Goal: Task Accomplishment & Management: Manage account settings

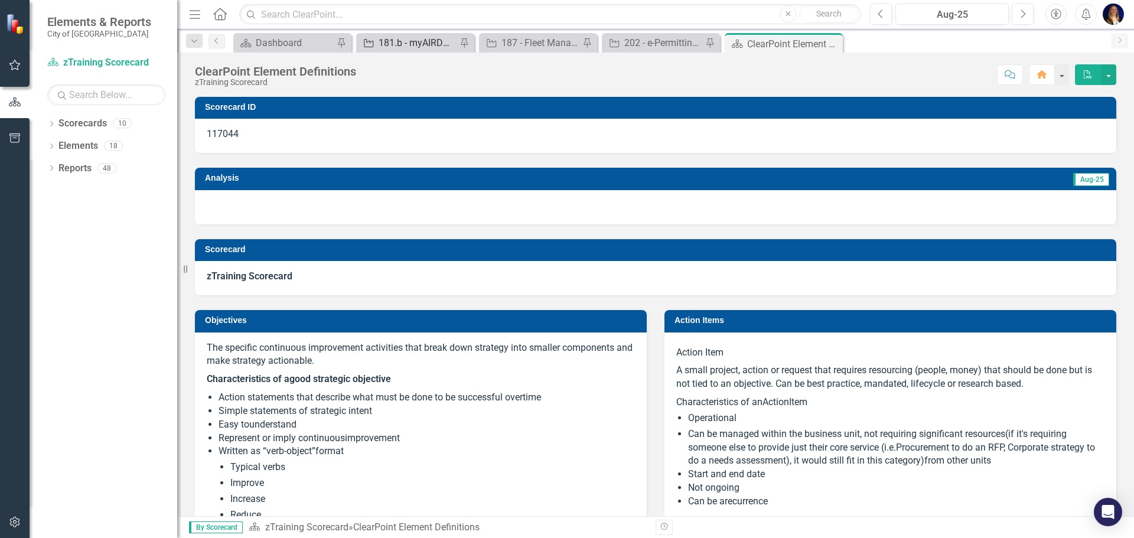
click at [416, 50] on div "181.b - myAIRDRIE redevelopment" at bounding box center [418, 42] width 78 height 15
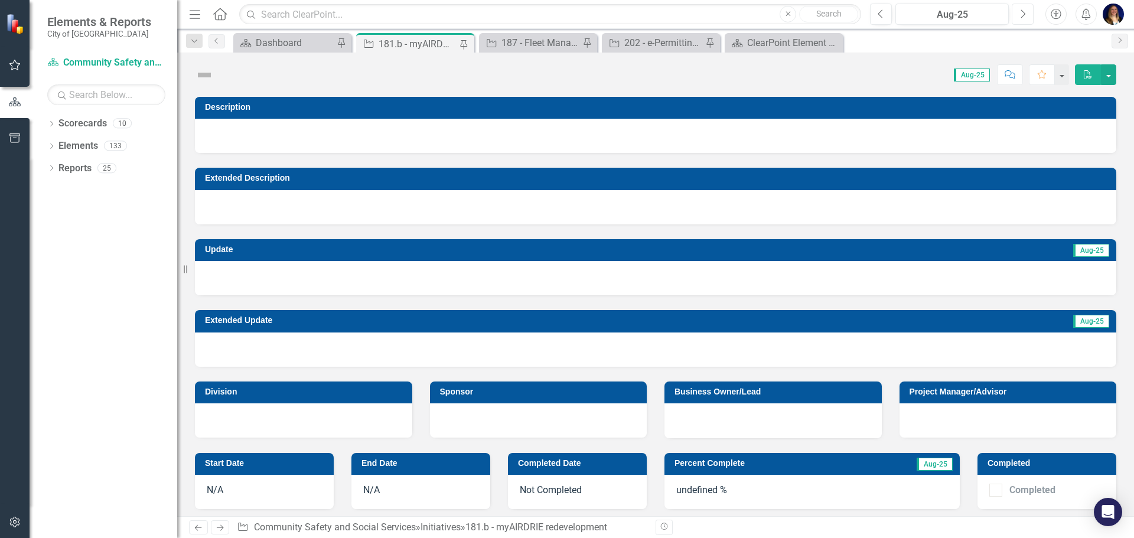
click at [1020, 12] on icon "Next" at bounding box center [1022, 14] width 6 height 11
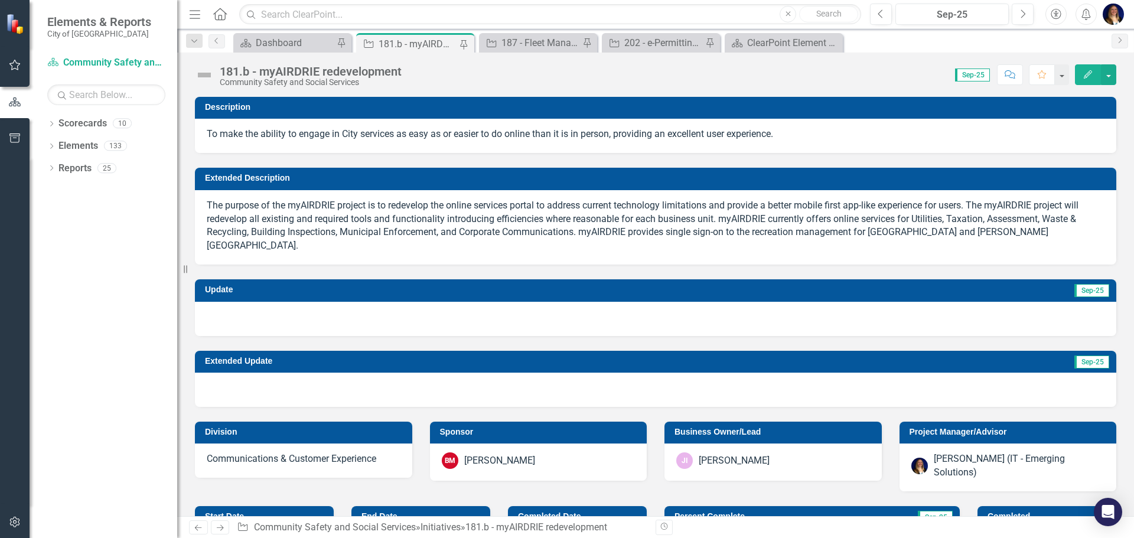
click at [591, 284] on td "Update" at bounding box center [403, 291] width 396 height 18
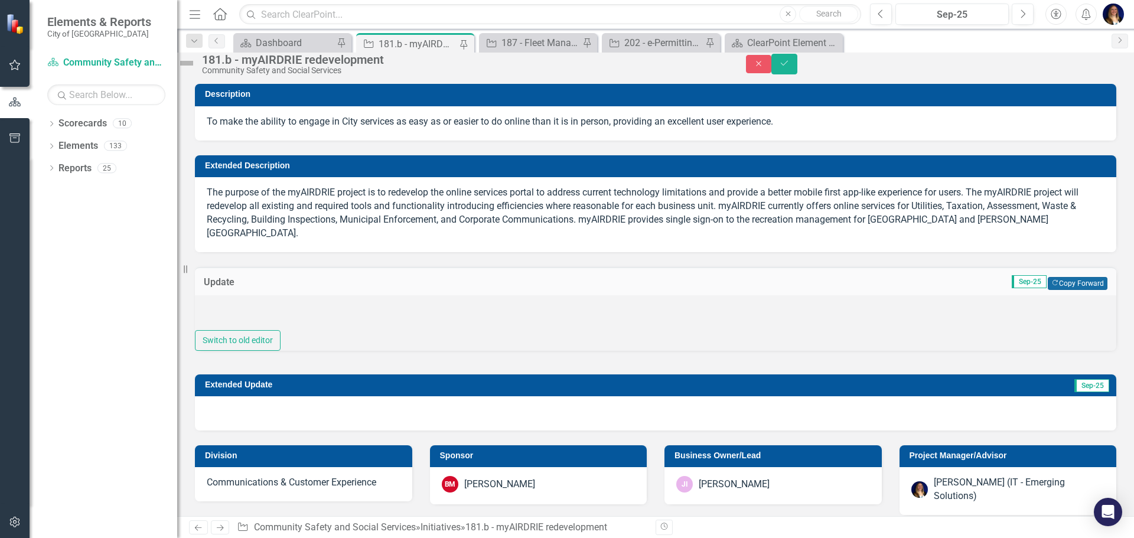
click at [1068, 283] on button "Copy Forward Copy Forward" at bounding box center [1078, 283] width 60 height 13
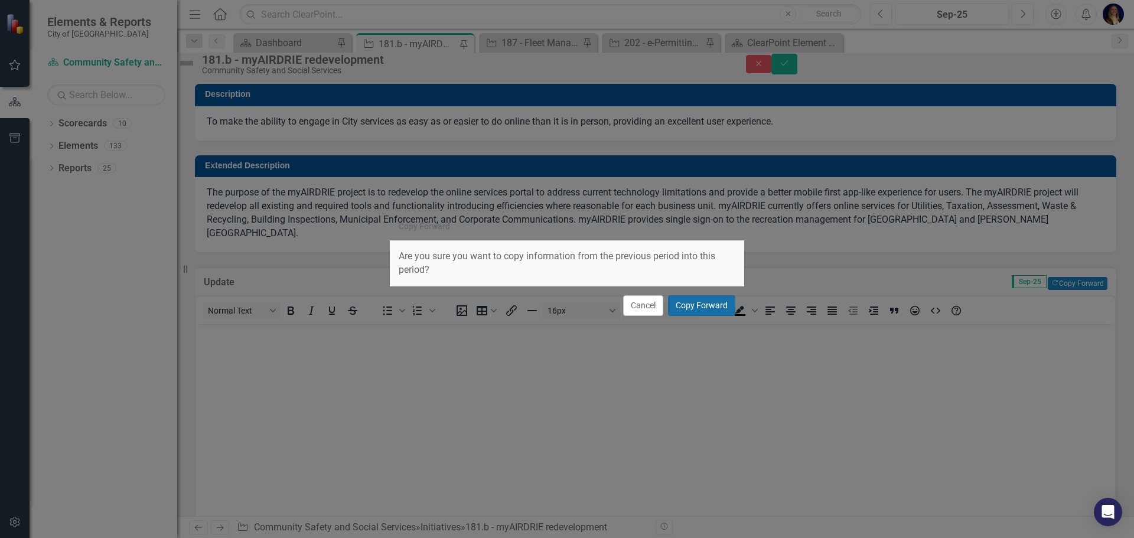
click at [711, 306] on button "Copy Forward" at bounding box center [701, 305] width 67 height 21
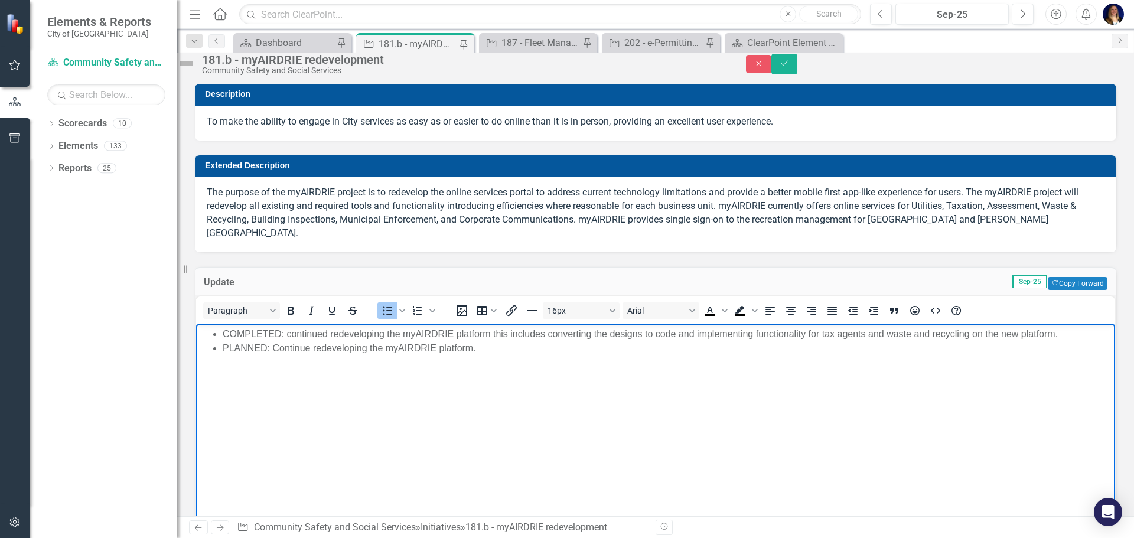
click at [495, 335] on li "COMPLETED: continued redeveloping the myAIRDRIE platform this includes converti…" at bounding box center [667, 334] width 889 height 14
click at [488, 335] on li "COMPLETED: continued redeveloping the myAIRDRIE platform this includes converti…" at bounding box center [667, 334] width 889 height 14
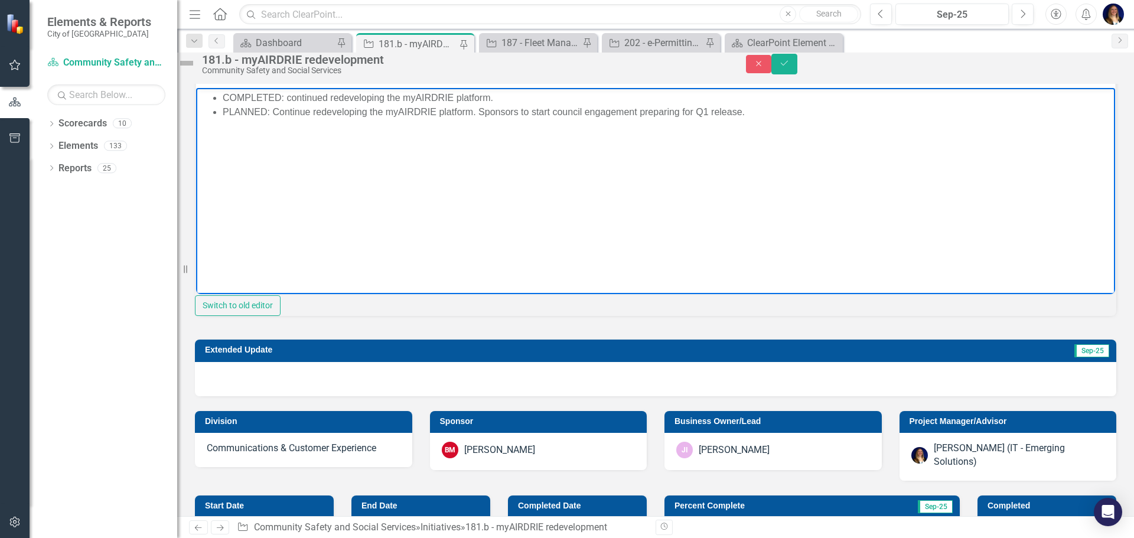
scroll to position [295, 0]
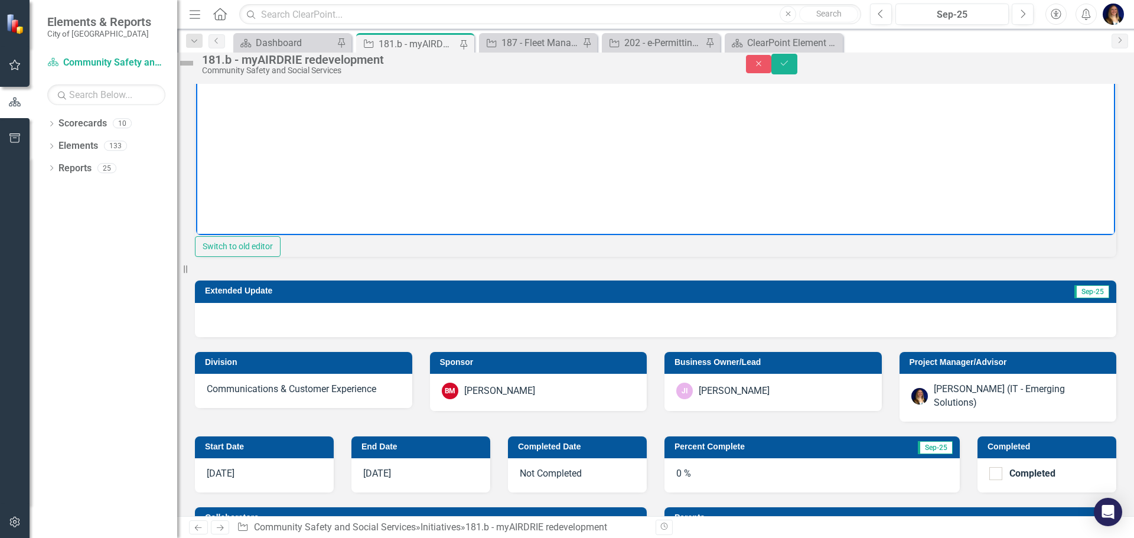
click at [549, 295] on h3 "Extended Update" at bounding box center [500, 290] width 591 height 9
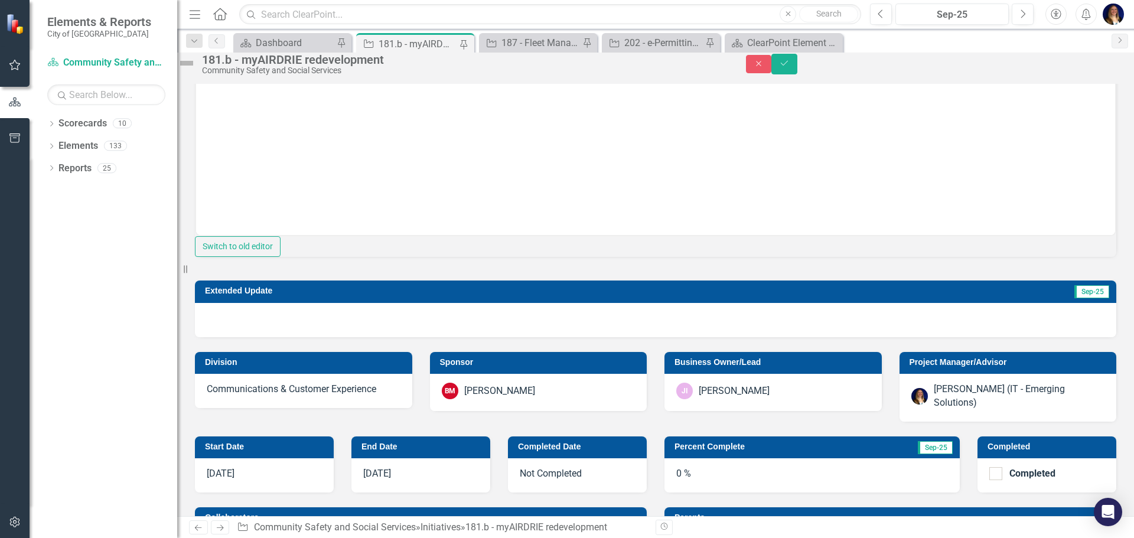
click at [549, 295] on h3 "Extended Update" at bounding box center [500, 290] width 591 height 9
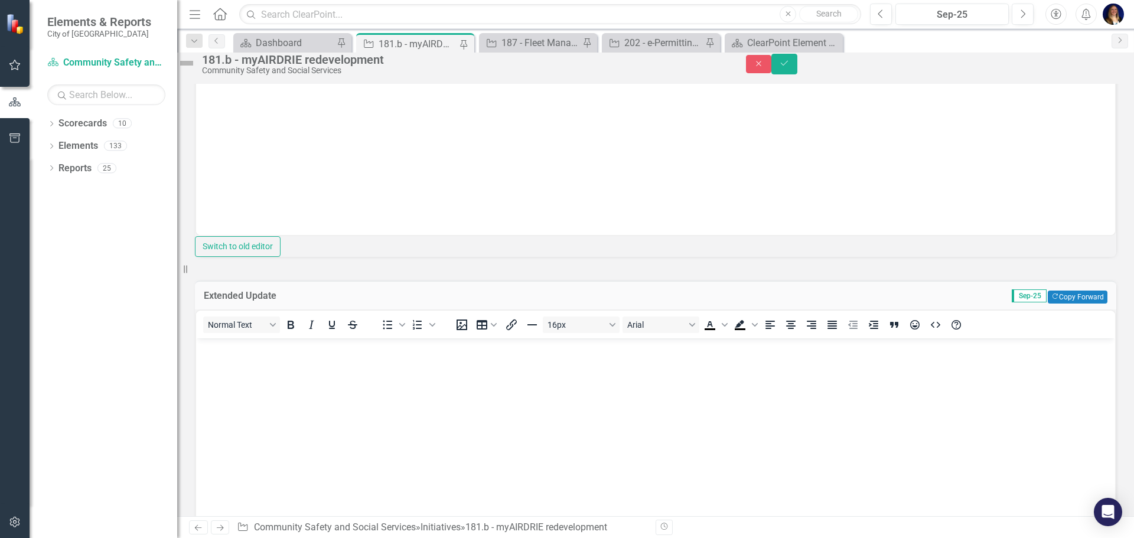
scroll to position [0, 0]
click at [1074, 304] on button "Copy Forward Copy Forward" at bounding box center [1078, 297] width 60 height 13
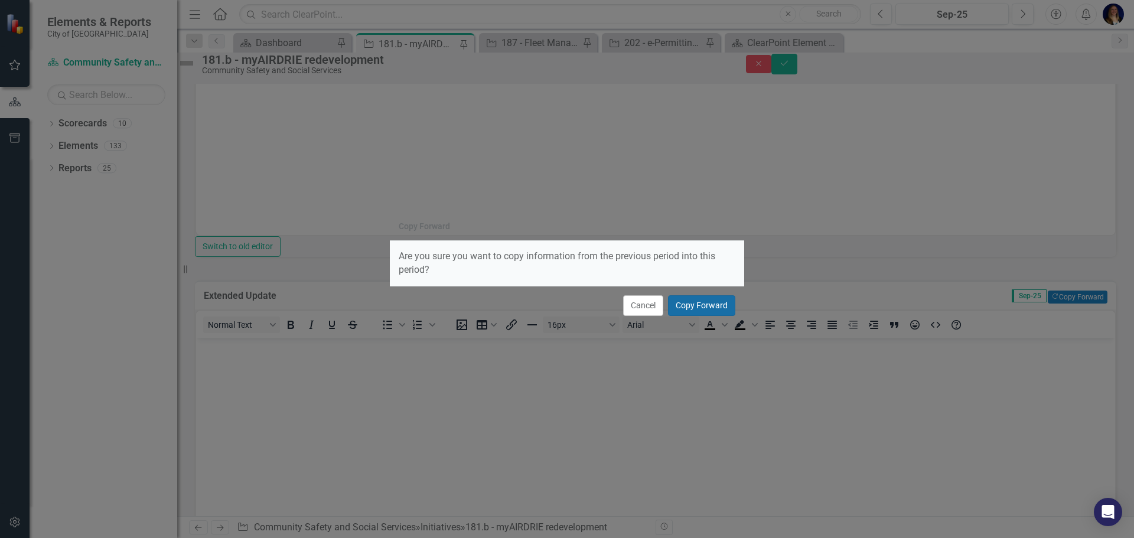
click at [718, 309] on button "Copy Forward" at bounding box center [701, 305] width 67 height 21
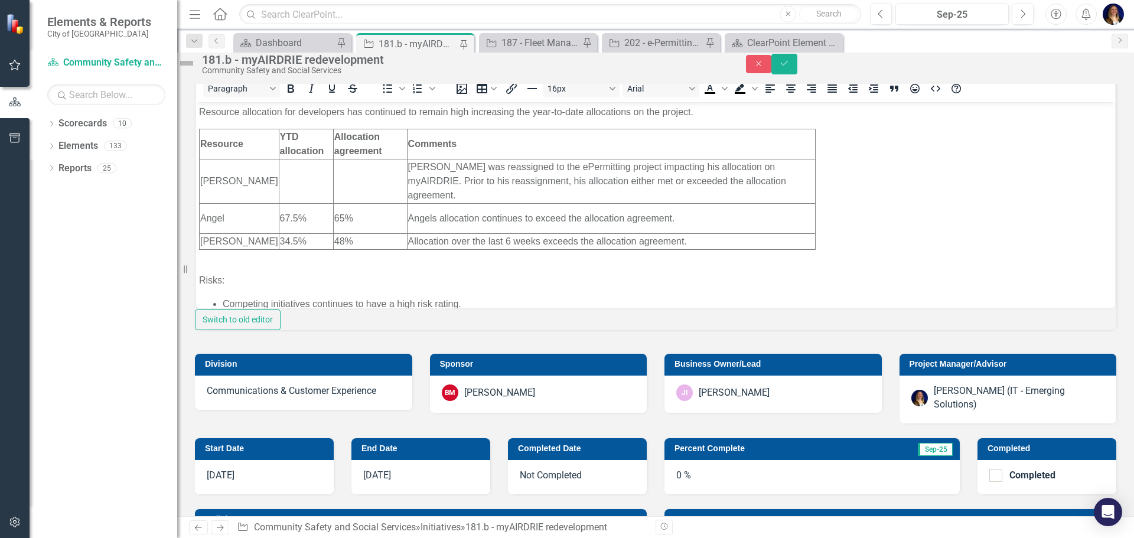
click at [291, 115] on p "Resource allocation for developers has continued to remain high increasing the …" at bounding box center [655, 112] width 913 height 14
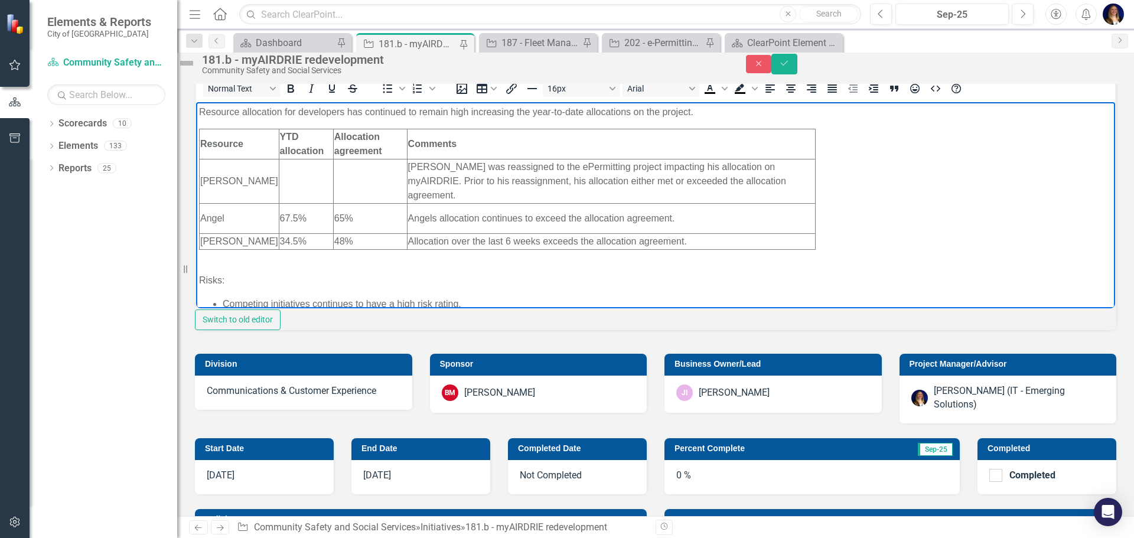
click at [458, 112] on p "Resource allocation for developers has continued to remain high increasing the …" at bounding box center [655, 112] width 913 height 14
click at [312, 113] on p "Resource allocation for developers has continued to remain high increasing the …" at bounding box center [655, 112] width 913 height 14
click at [339, 110] on p "Resource allocation for developers has continued to remain high increasing the …" at bounding box center [655, 112] width 913 height 14
click at [349, 110] on p "Resource allocation for developers has continued to remain high increasing the …" at bounding box center [655, 112] width 913 height 14
click at [314, 118] on p "Resource allocation for developers has continued to remain high increasing the …" at bounding box center [655, 112] width 913 height 14
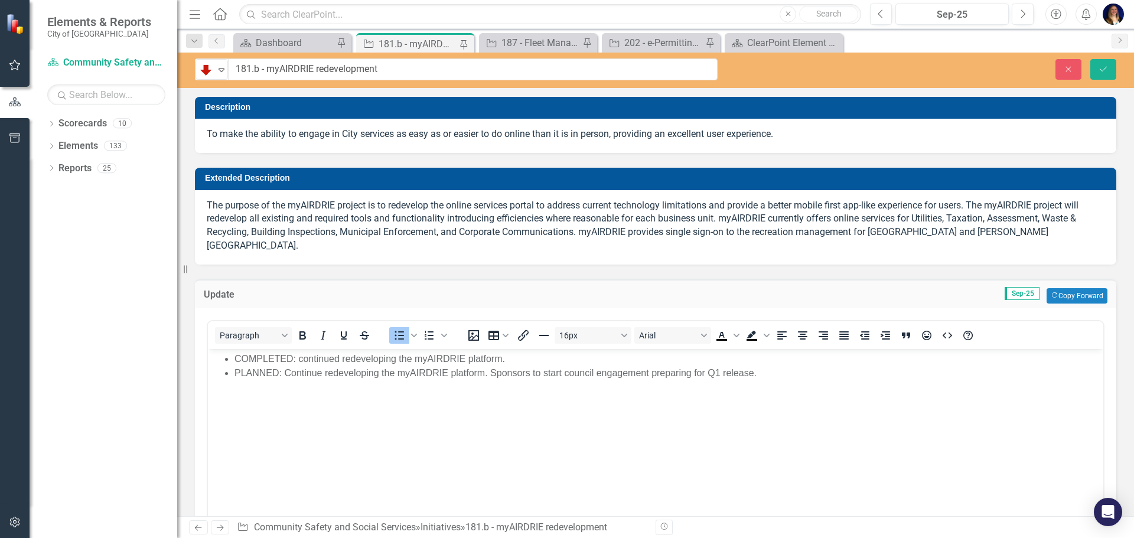
scroll to position [768, 0]
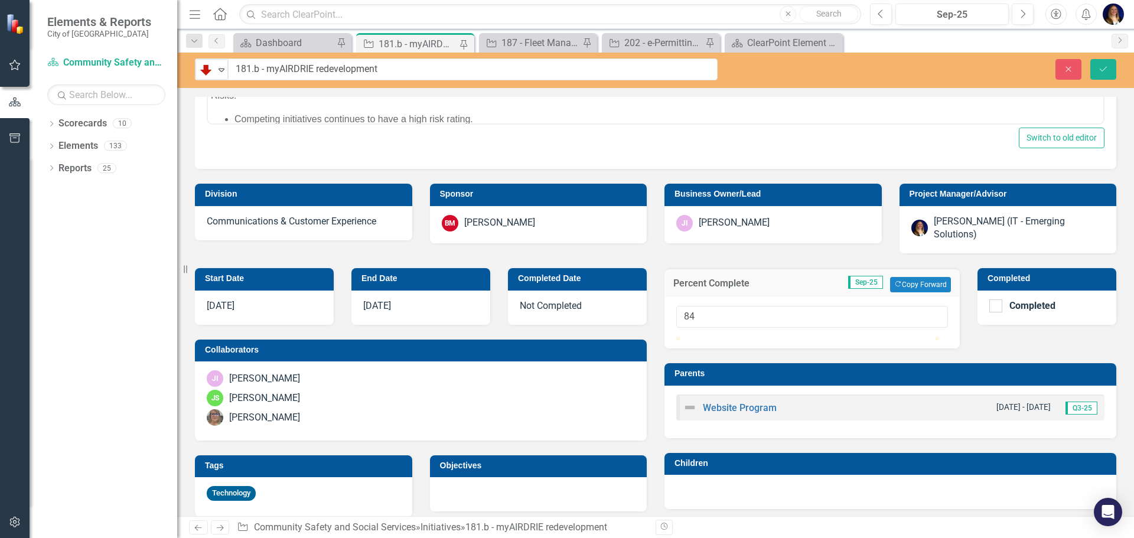
type input "84"
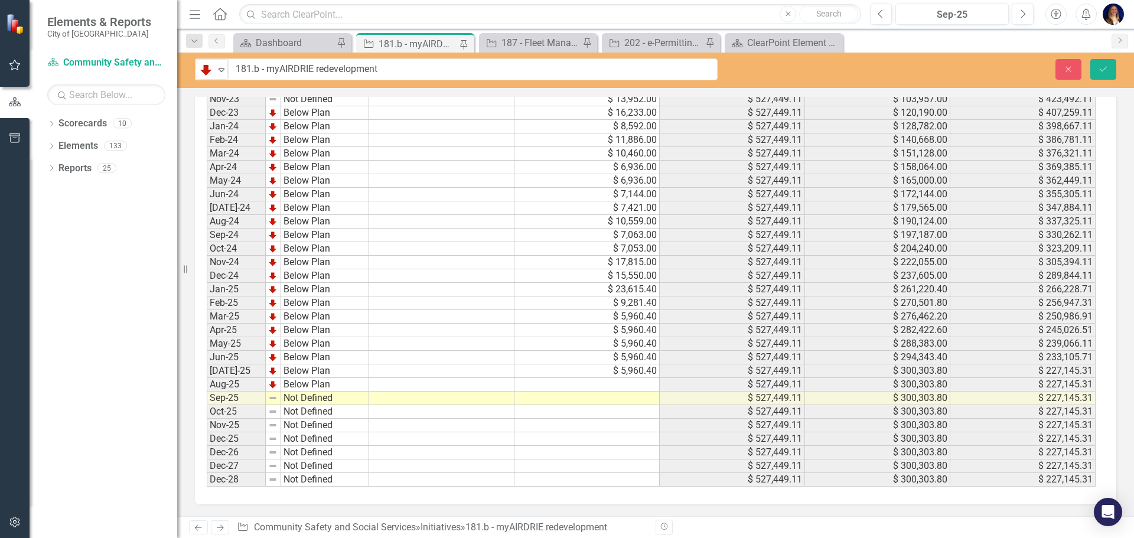
scroll to position [2708, 0]
click at [627, 388] on td at bounding box center [586, 385] width 145 height 14
type textarea "5960.40"
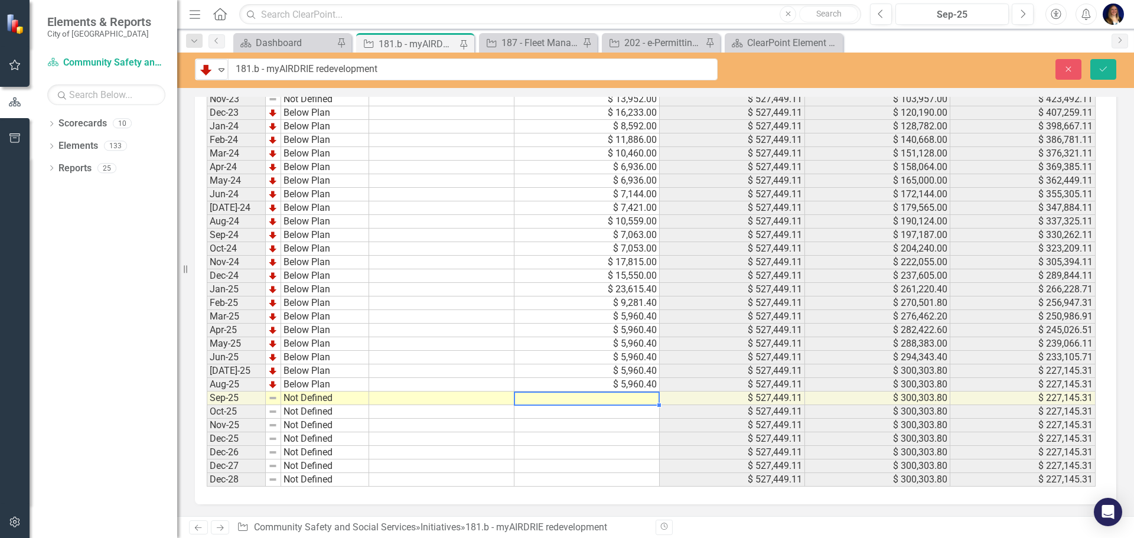
click at [630, 400] on td at bounding box center [586, 399] width 145 height 14
click at [634, 400] on td at bounding box center [586, 399] width 145 height 14
type textarea "5960.40"
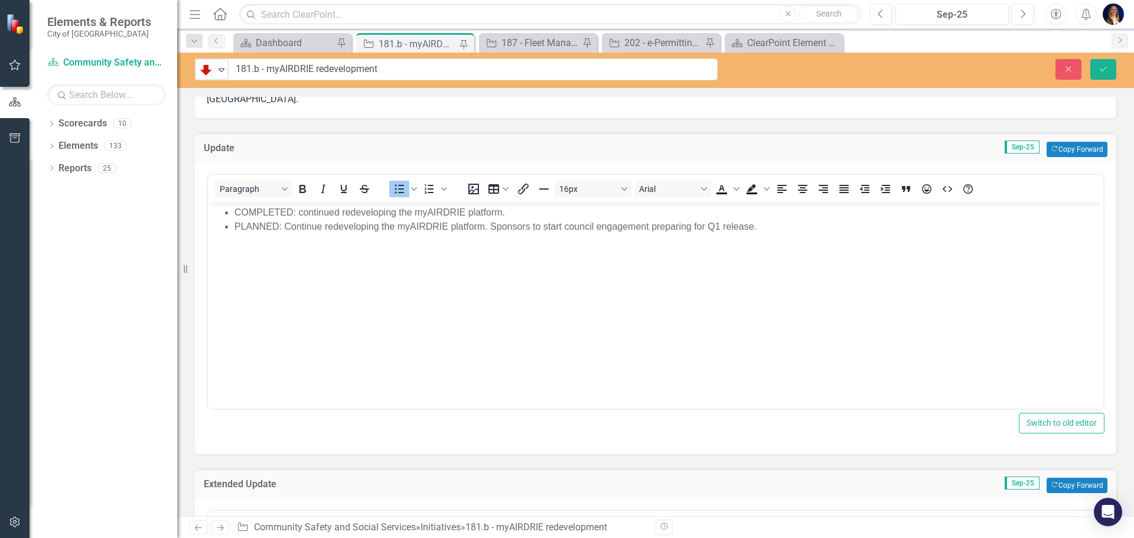
scroll to position [0, 0]
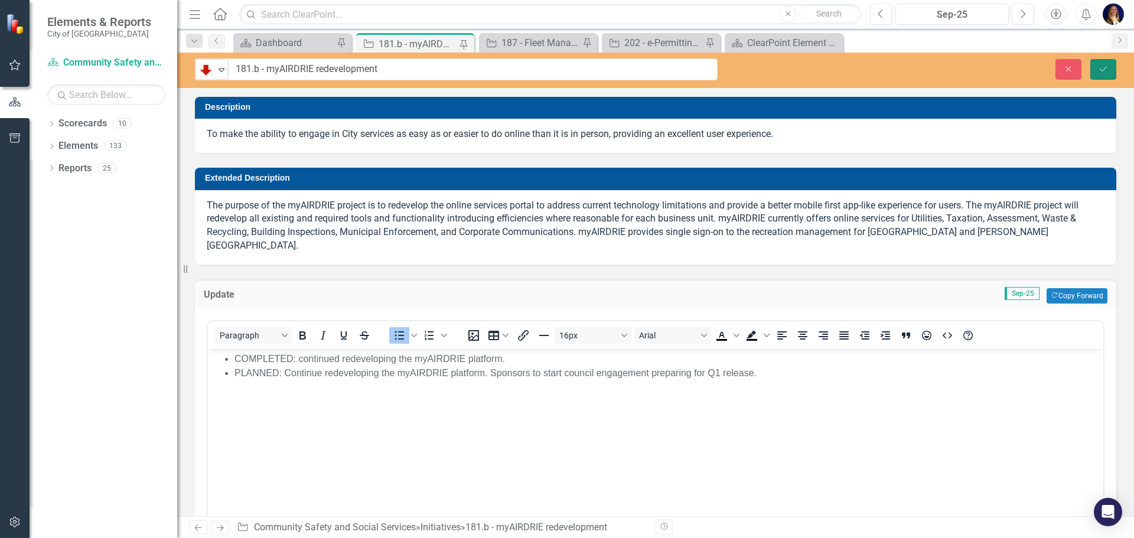
click at [1094, 68] on button "Save" at bounding box center [1103, 69] width 26 height 21
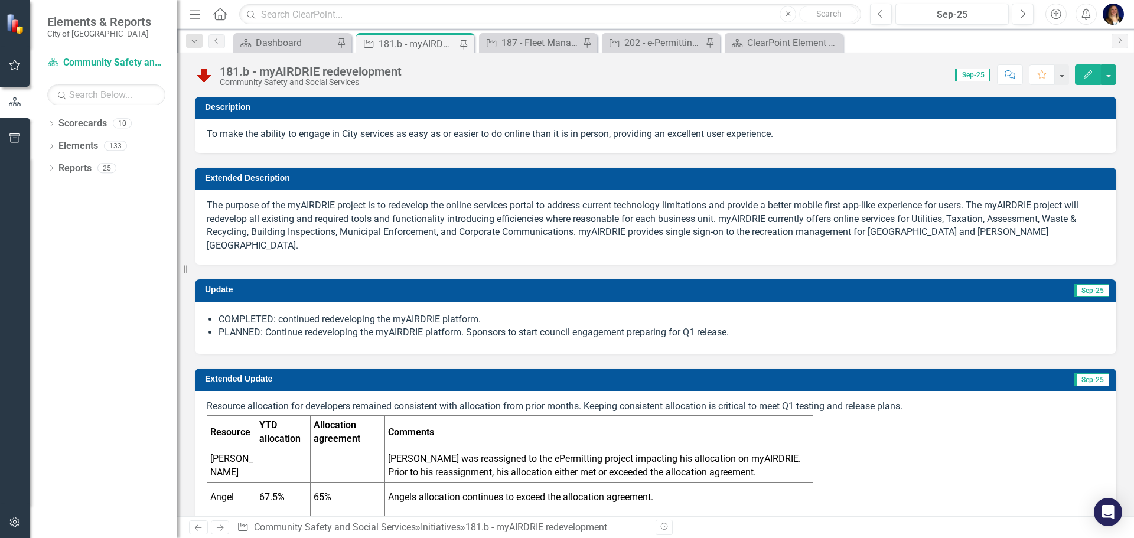
checkbox input "false"
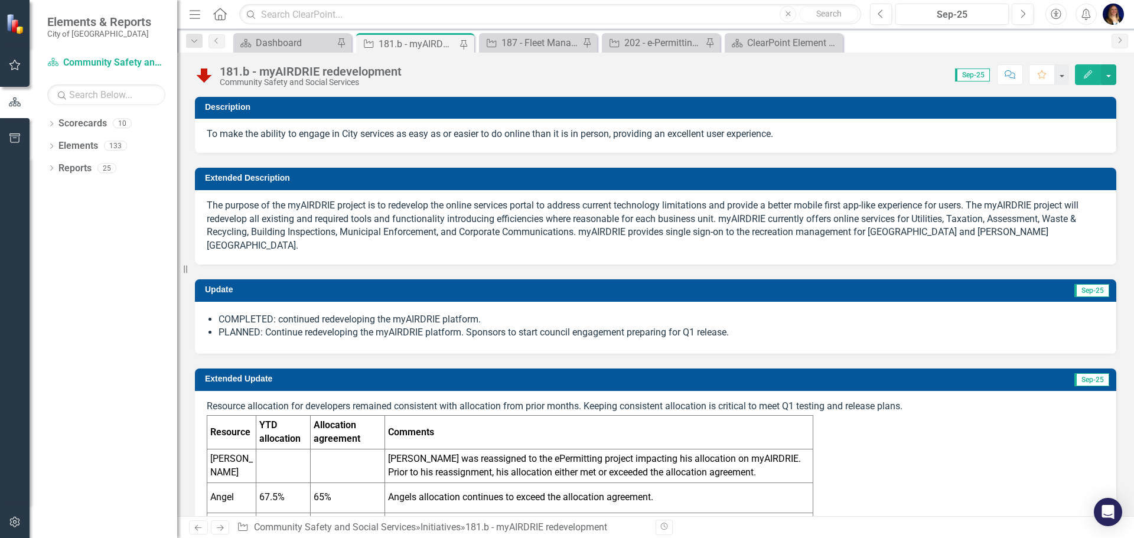
checkbox input "false"
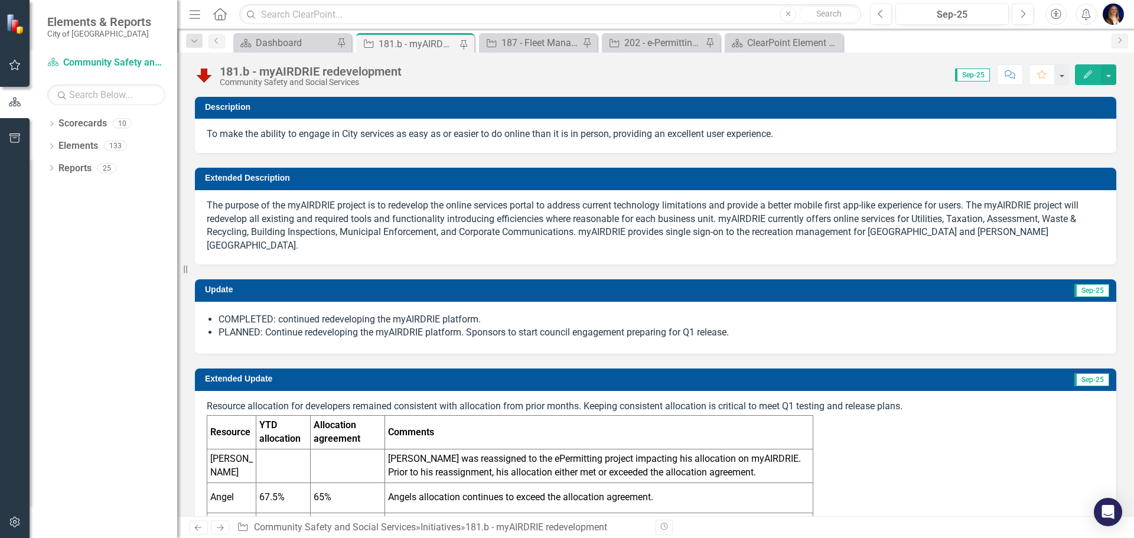
checkbox input "false"
checkbox input "true"
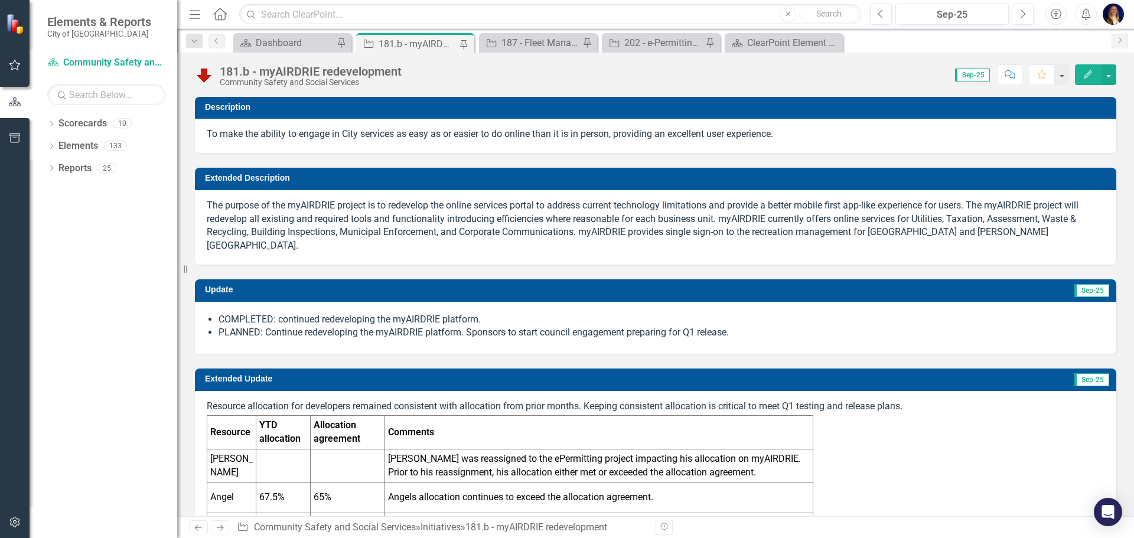
checkbox input "true"
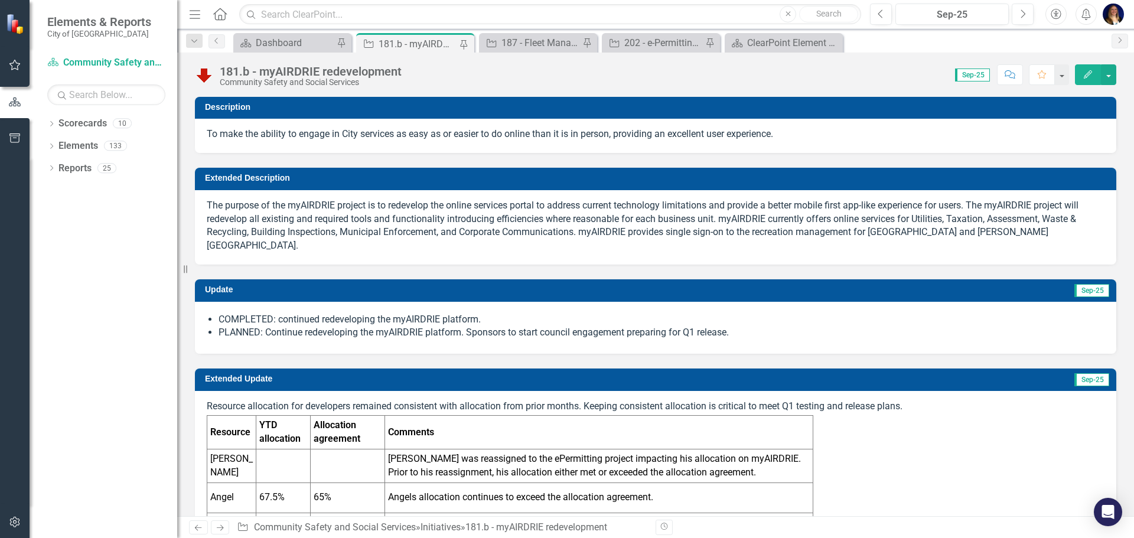
checkbox input "true"
click at [1107, 73] on button "button" at bounding box center [1108, 74] width 15 height 21
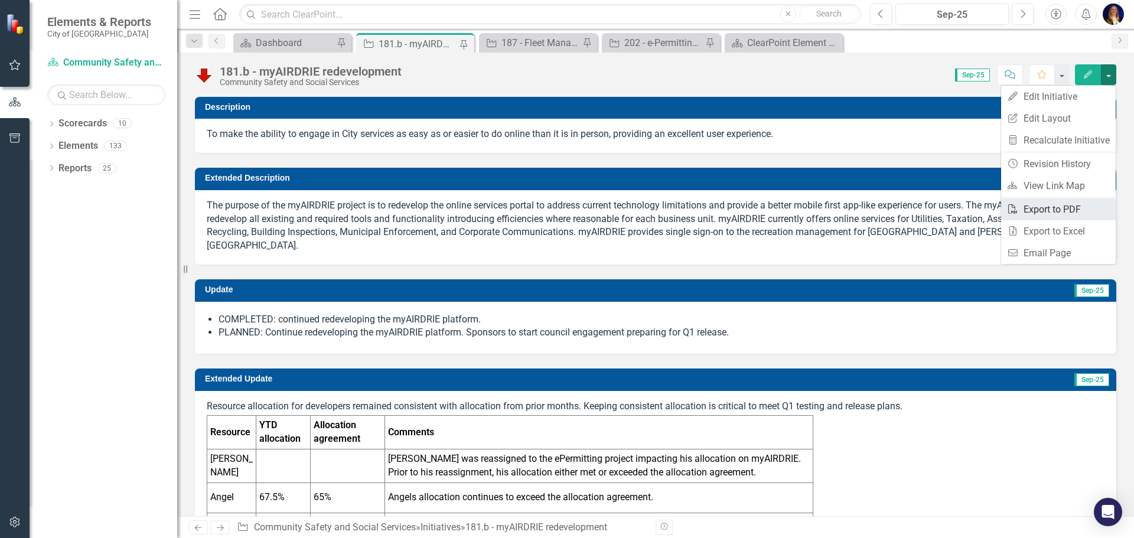
click at [1094, 208] on link "PDF Export to PDF" at bounding box center [1058, 209] width 115 height 22
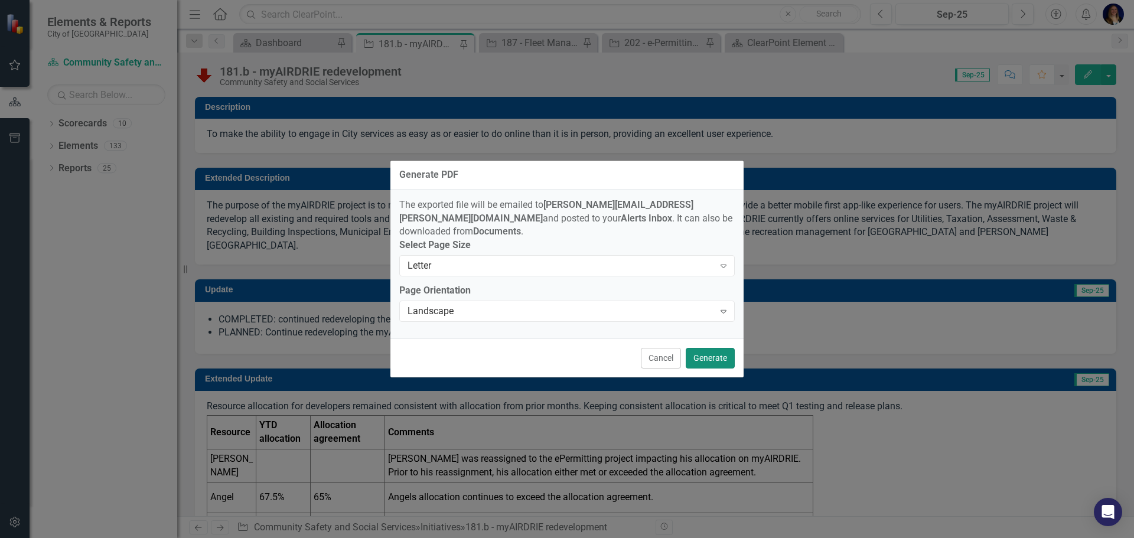
click at [716, 361] on button "Generate" at bounding box center [710, 358] width 49 height 21
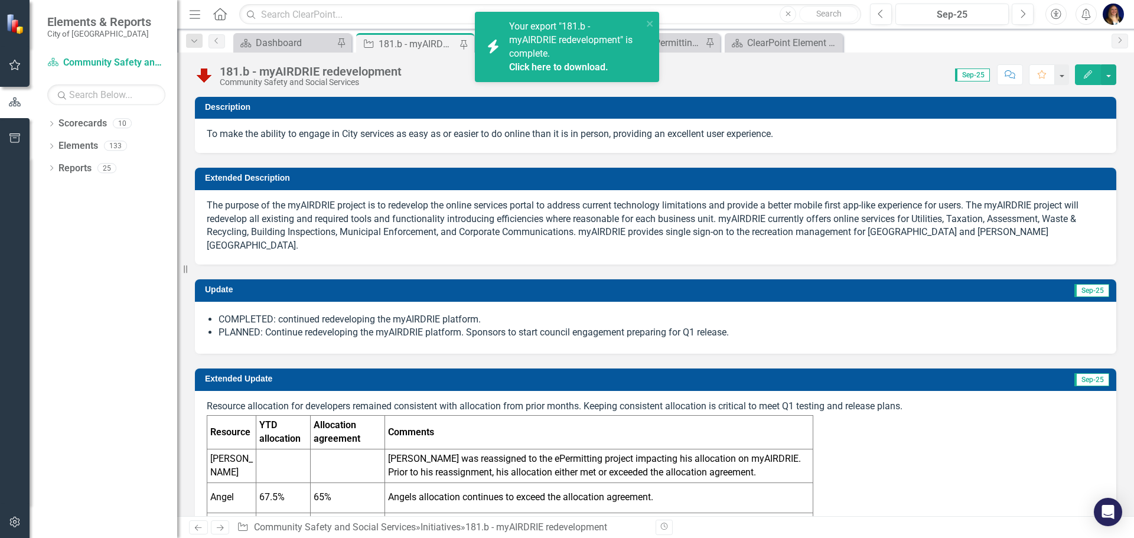
drag, startPoint x: 552, startPoint y: 51, endPoint x: 552, endPoint y: 60, distance: 8.9
click at [552, 51] on div "Your export "181.b - myAIRDRIE redevelopment" is complete. Click here to downlo…" at bounding box center [575, 47] width 133 height 54
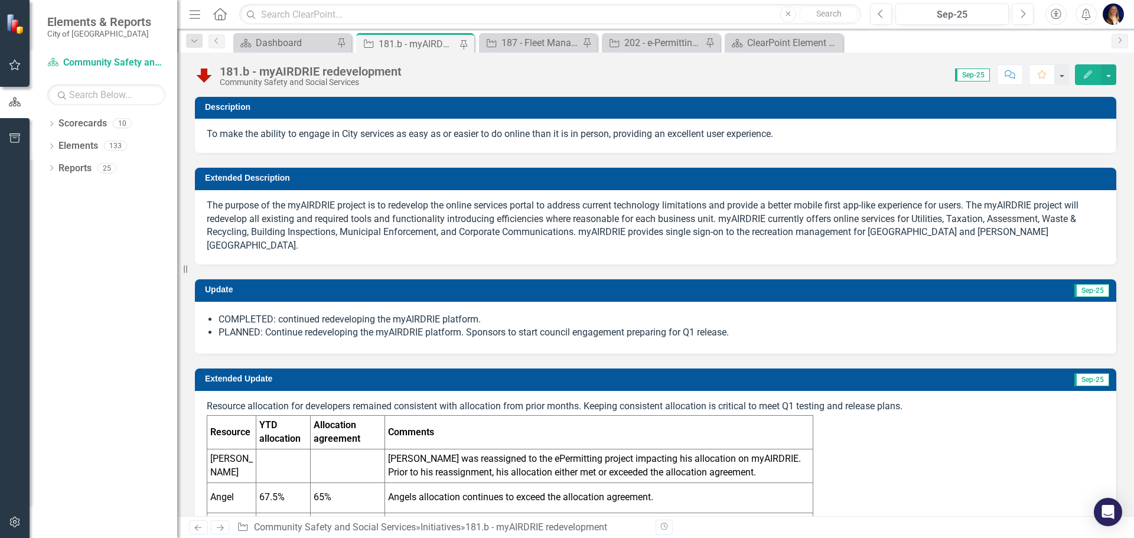
click at [1087, 14] on icon "Alerts" at bounding box center [1086, 14] width 12 height 12
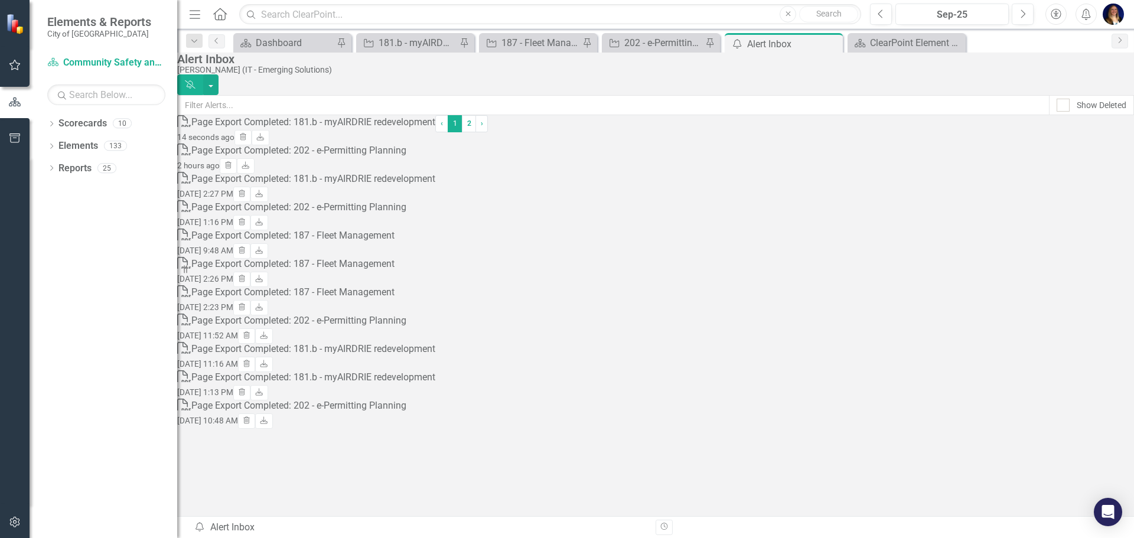
click at [390, 129] on div "Page Export Completed: 181.b - myAIRDRIE redevelopment" at bounding box center [313, 123] width 244 height 14
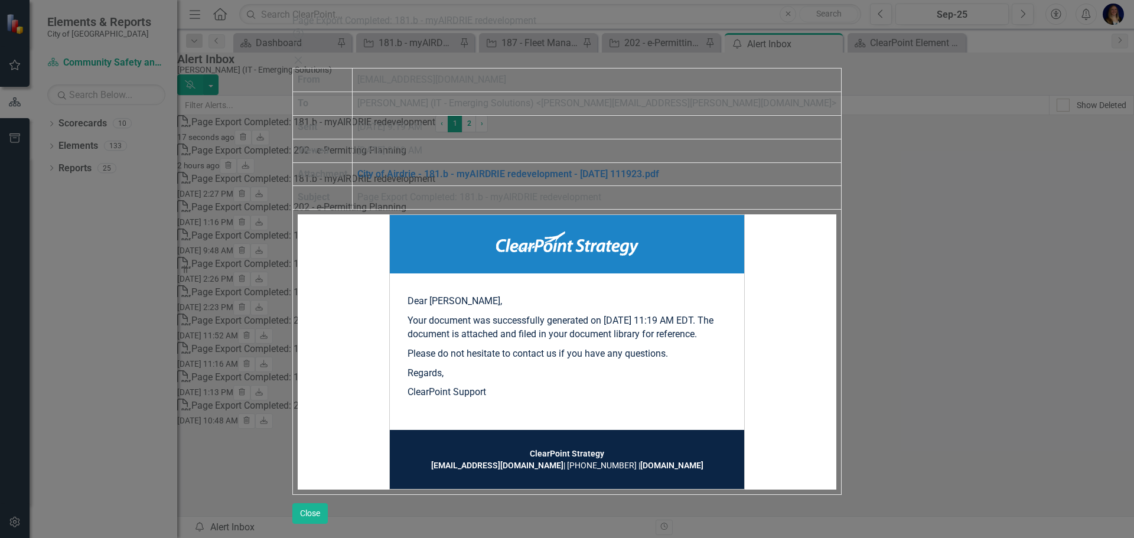
click at [535, 168] on link "City of Airdrie - 181.b - myAIRDRIE redevelopment - [DATE] 111923.pdf" at bounding box center [508, 173] width 302 height 11
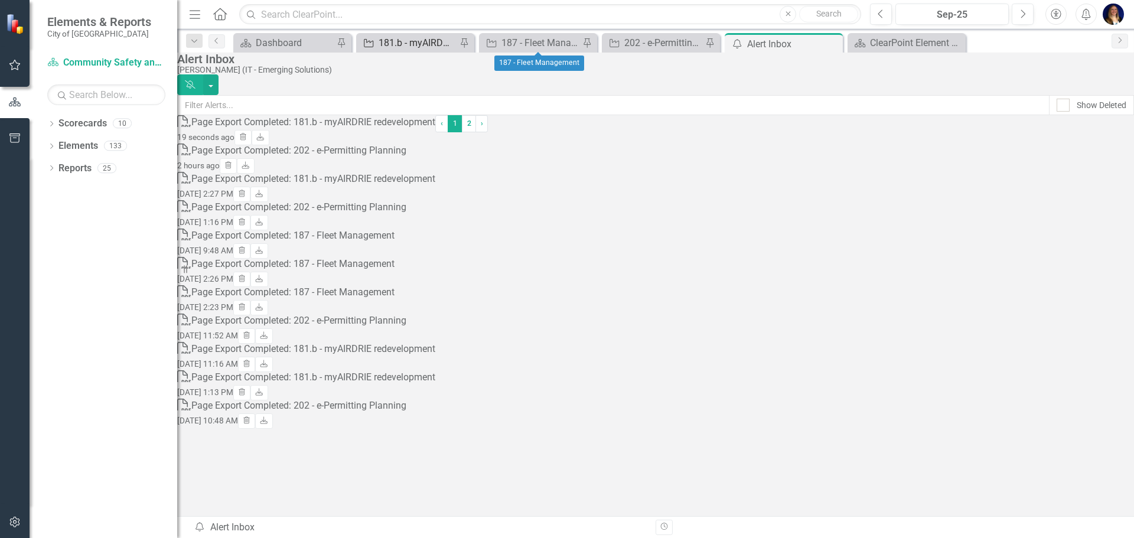
click at [431, 42] on div "181.b - myAIRDRIE redevelopment" at bounding box center [418, 42] width 78 height 15
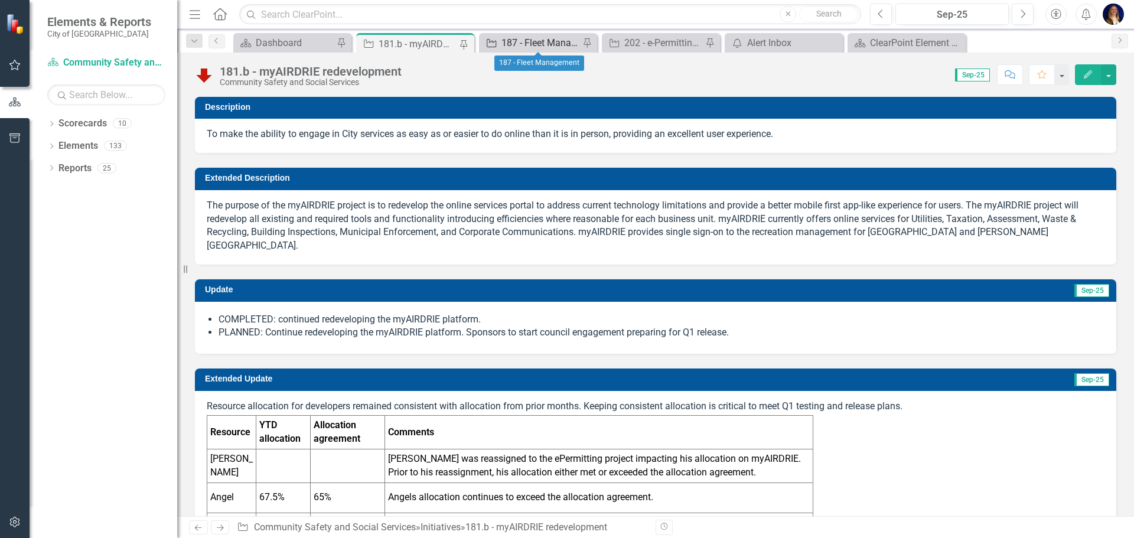
click at [538, 48] on div "187 - Fleet Management" at bounding box center [540, 42] width 78 height 15
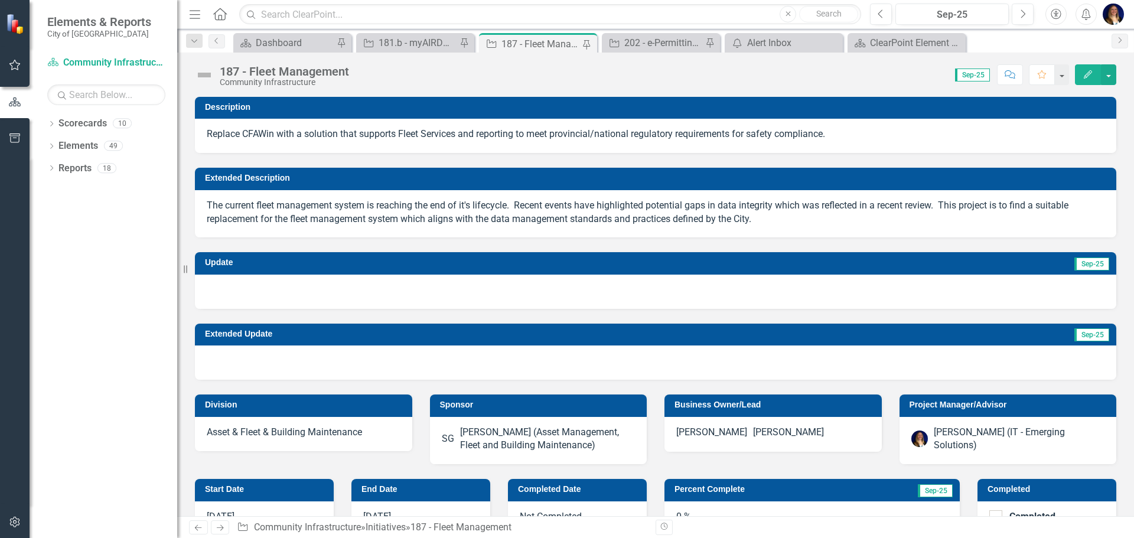
click at [676, 268] on td "Sep-25" at bounding box center [855, 264] width 509 height 18
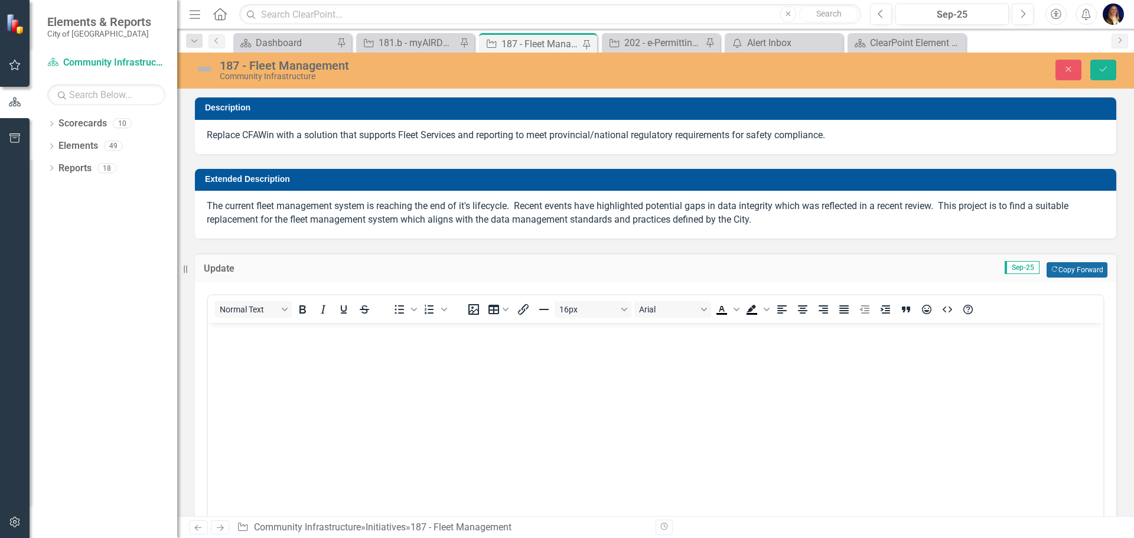
click at [1069, 271] on button "Copy Forward Copy Forward" at bounding box center [1077, 269] width 61 height 15
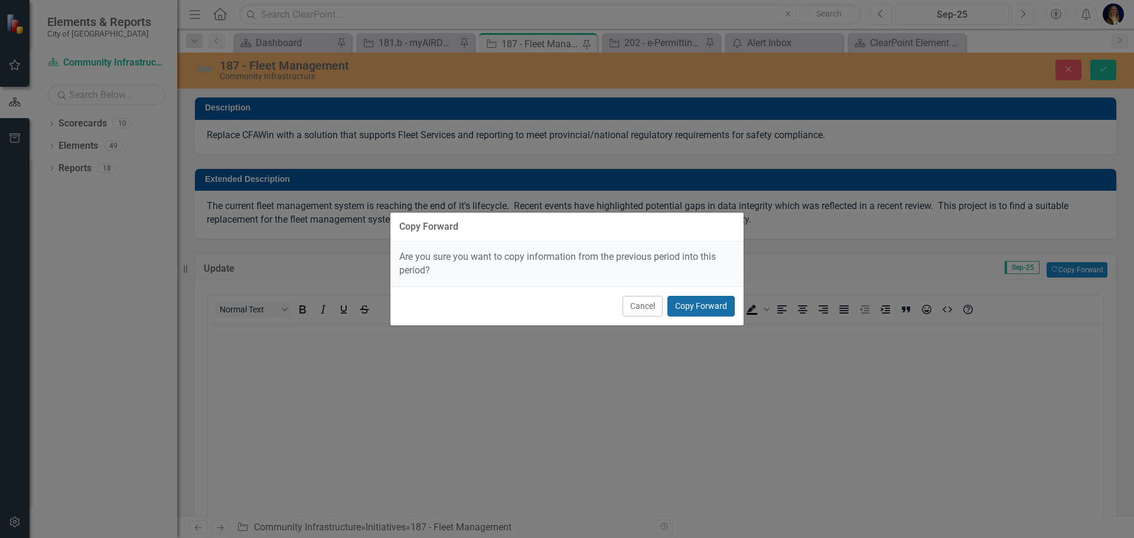
click at [726, 299] on button "Copy Forward" at bounding box center [700, 306] width 67 height 21
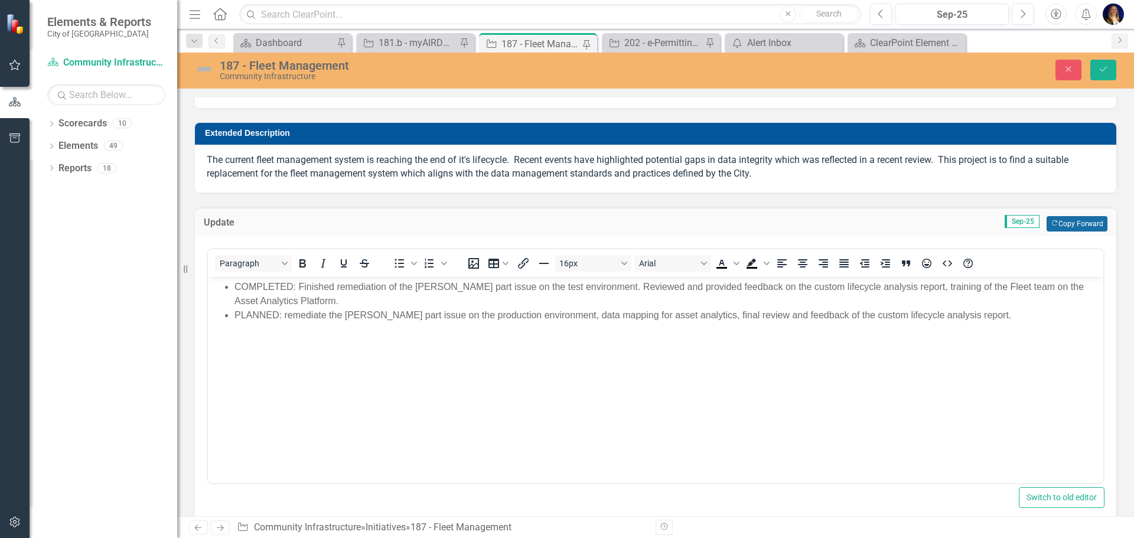
scroll to position [59, 0]
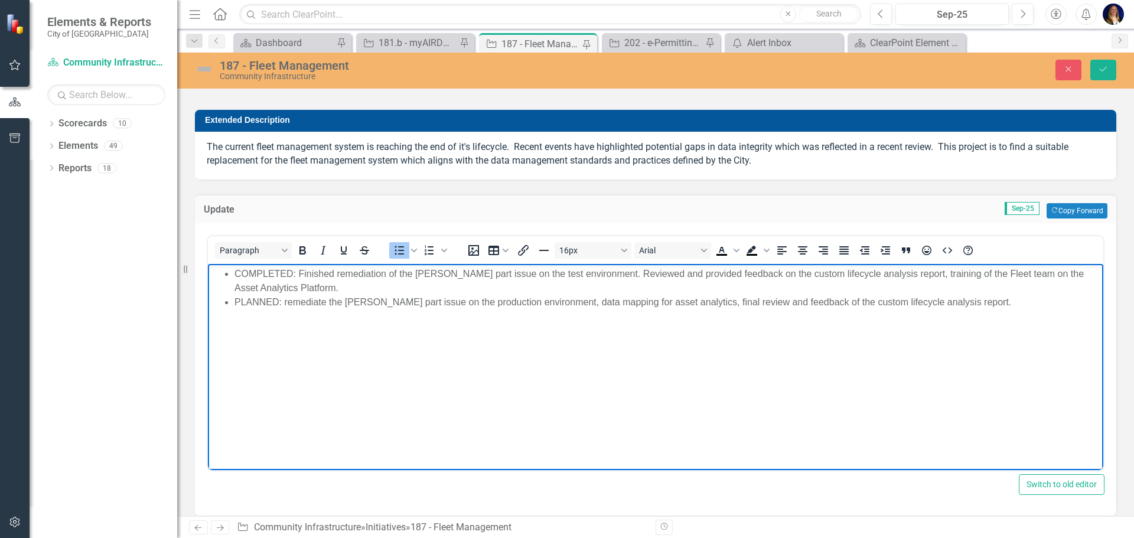
click at [532, 271] on li "COMPLETED: Finished remediation of the [PERSON_NAME] part issue on the test env…" at bounding box center [667, 280] width 866 height 28
click at [586, 275] on li "COMPLETED: Finished remediation of the [PERSON_NAME] part issue. on the test en…" at bounding box center [667, 280] width 866 height 28
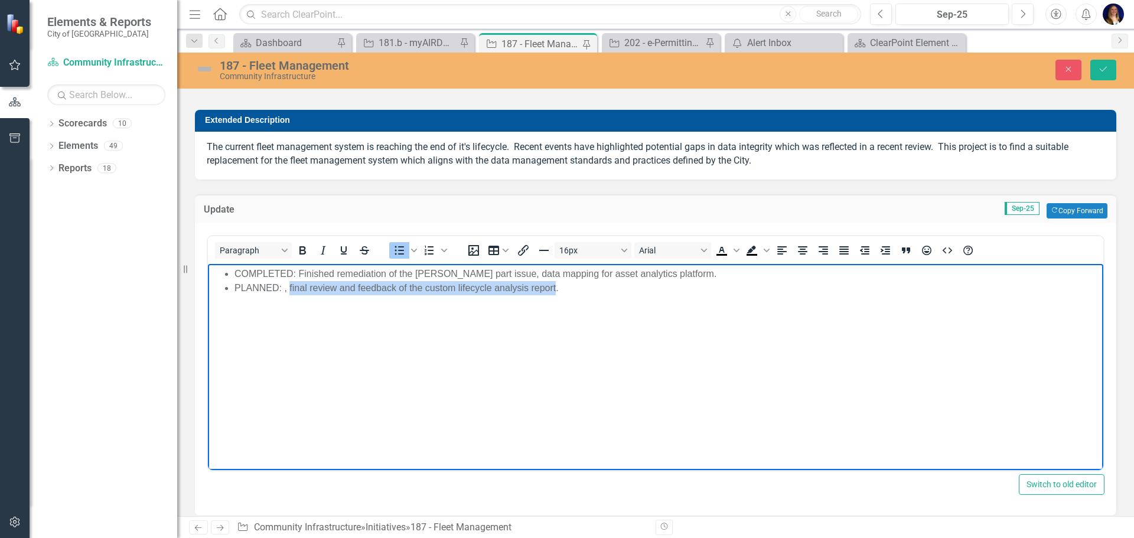
drag, startPoint x: 556, startPoint y: 289, endPoint x: 289, endPoint y: 287, distance: 267.0
click at [289, 287] on li "PLANNED: , final review and feedback of the custom lifecycle analysis report." at bounding box center [667, 288] width 866 height 14
copy li "final review and feedback of the custom lifecycle analysis report"
click at [692, 282] on li "PLANNED: , final review and feedback of the custom lifecycle analysis report." at bounding box center [667, 288] width 866 height 14
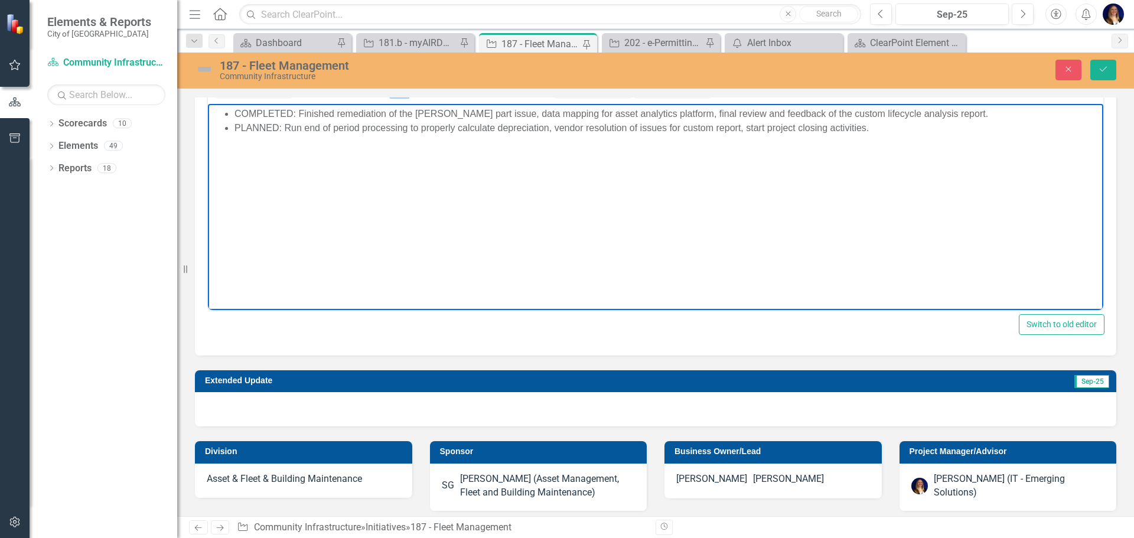
scroll to position [236, 0]
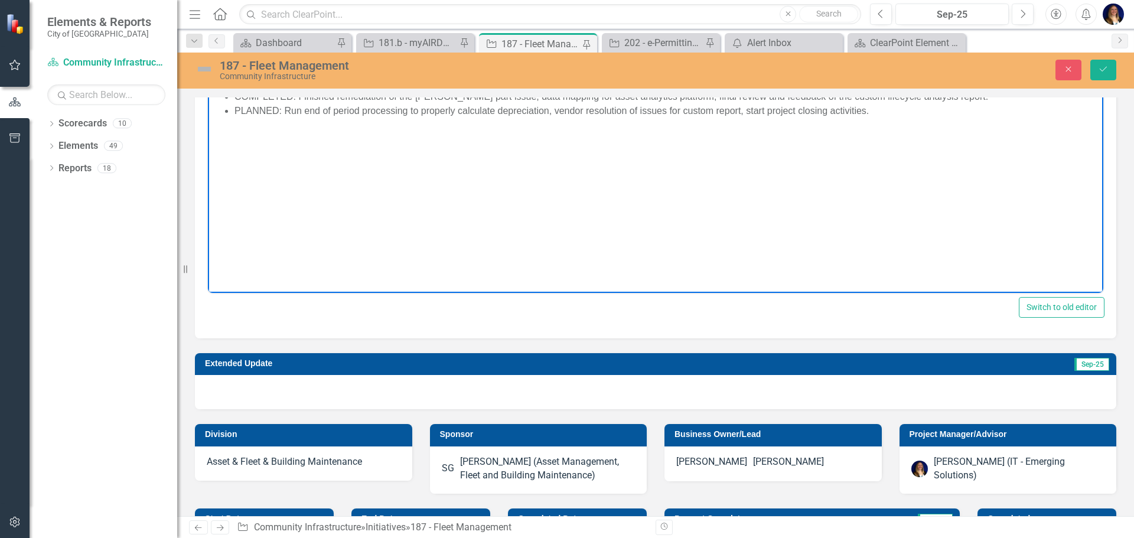
click at [1031, 366] on td "Sep-25" at bounding box center [953, 365] width 315 height 18
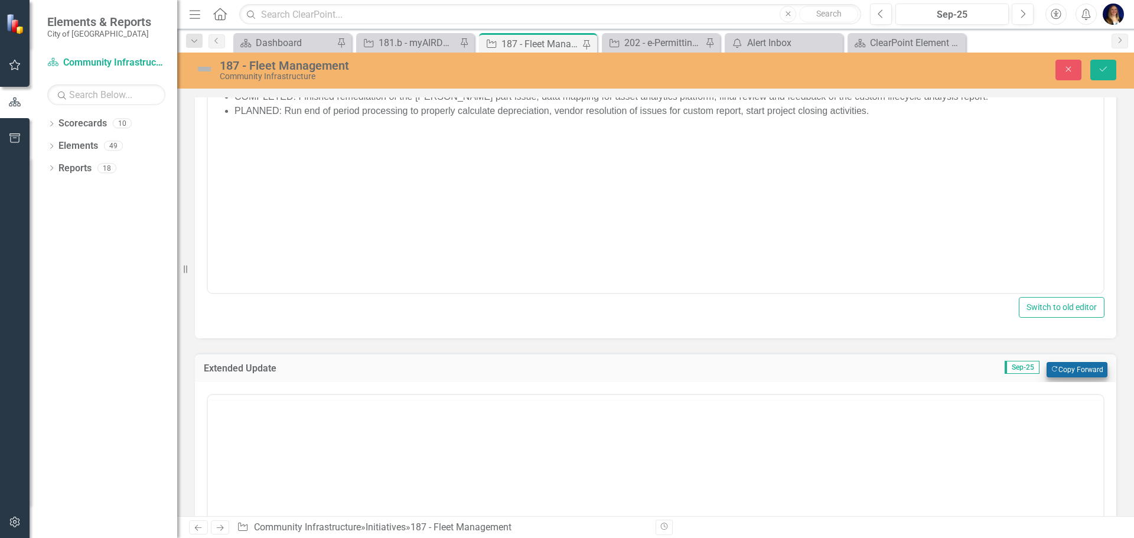
scroll to position [0, 0]
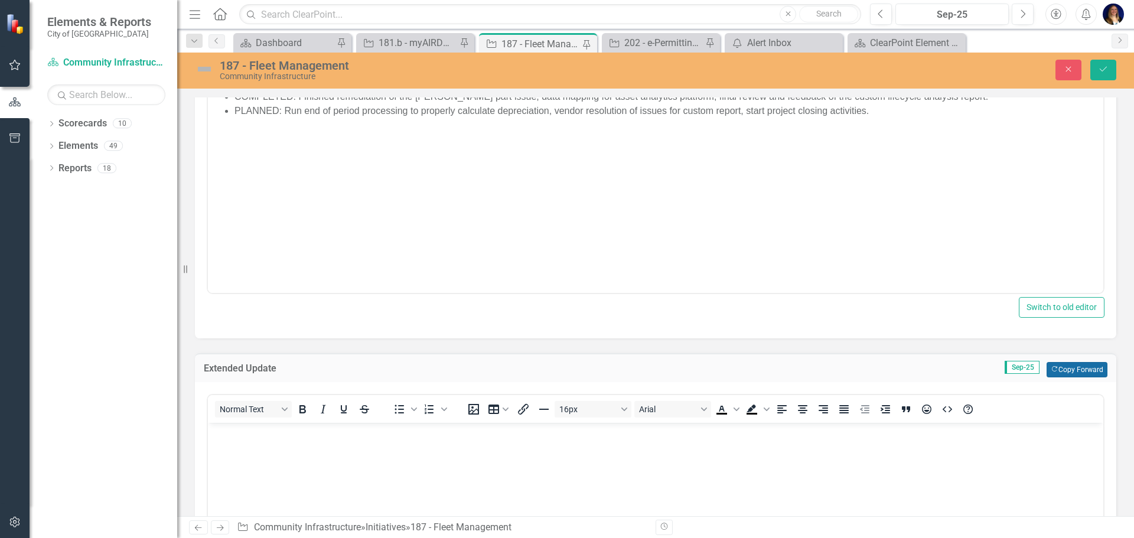
click at [1052, 373] on button "Copy Forward Copy Forward" at bounding box center [1077, 369] width 61 height 15
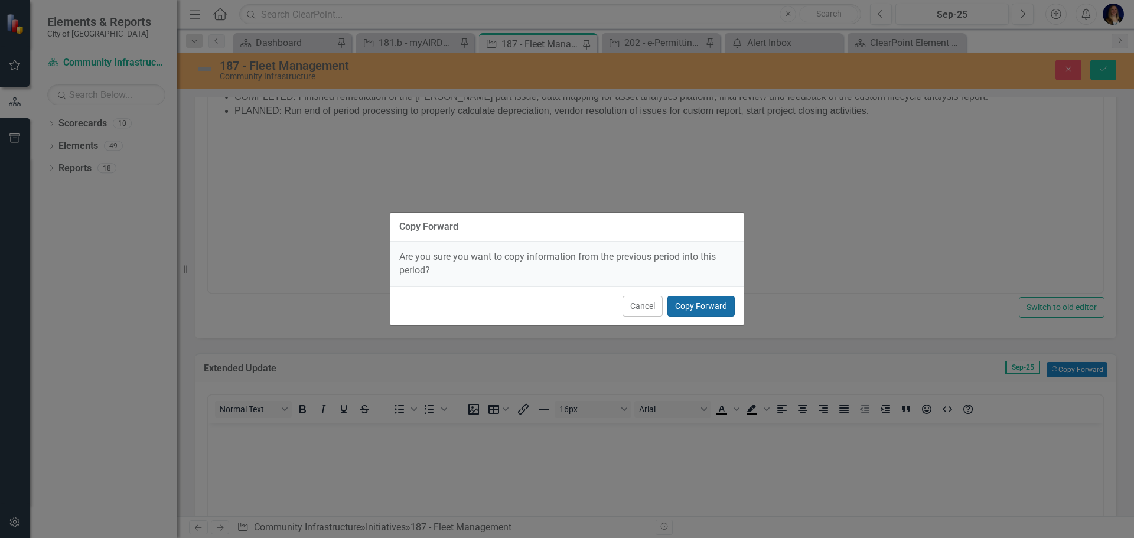
click at [674, 304] on button "Copy Forward" at bounding box center [700, 306] width 67 height 21
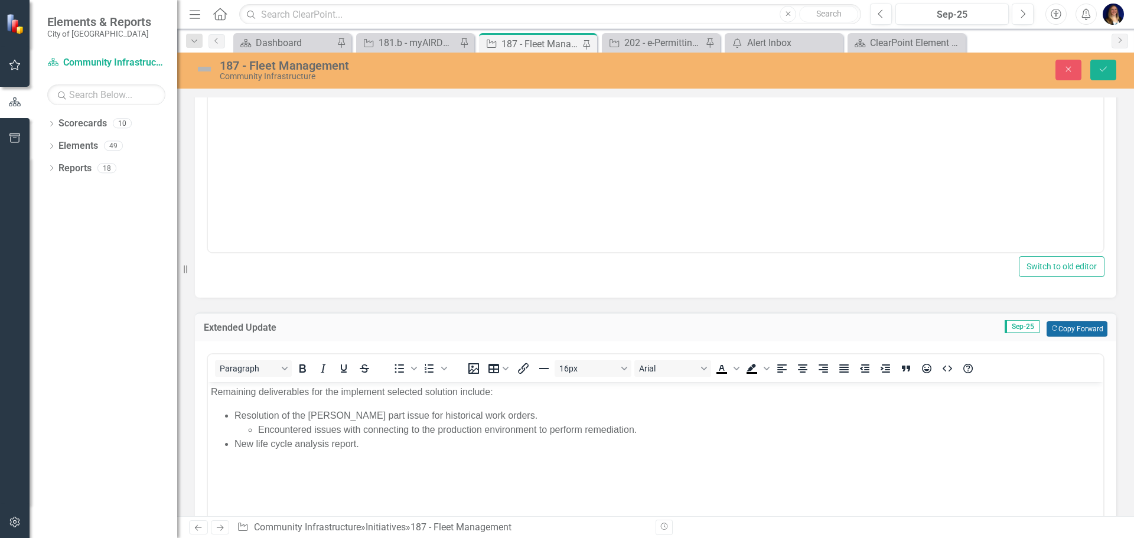
scroll to position [295, 0]
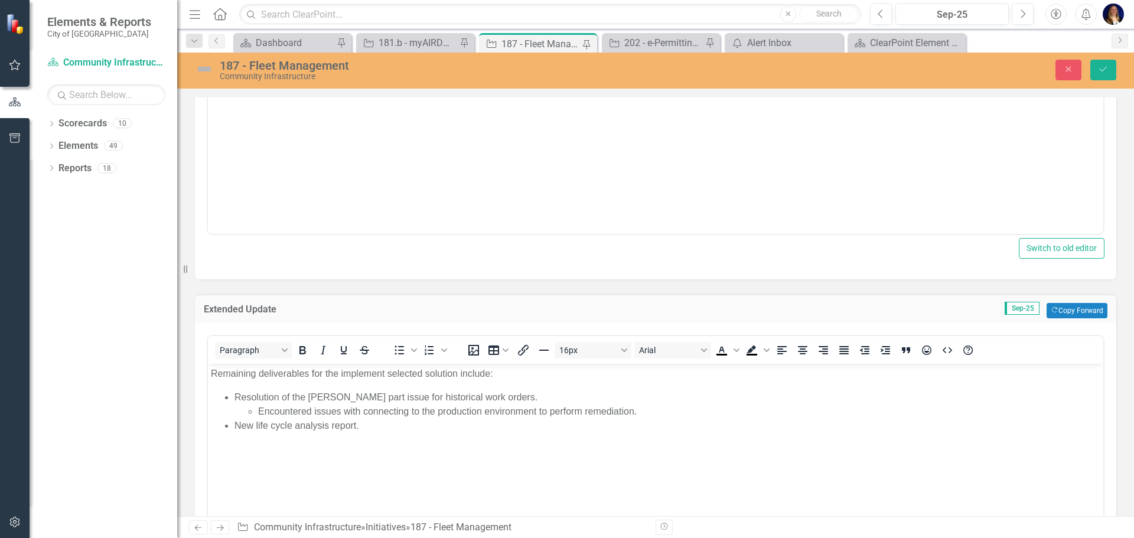
click at [649, 413] on li "Encountered issues with connecting to the production environment to perform rem…" at bounding box center [679, 411] width 842 height 14
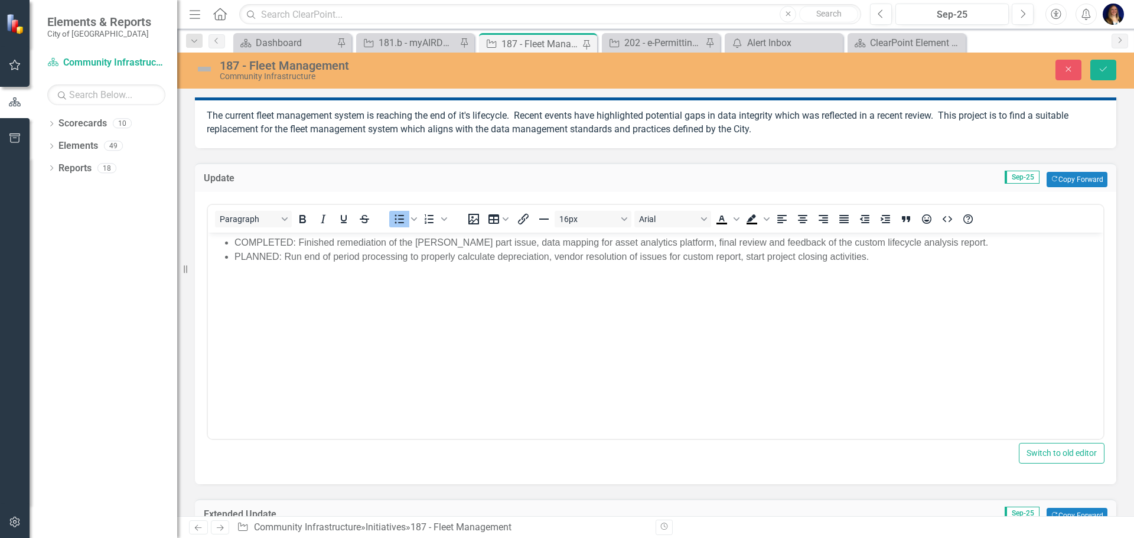
scroll to position [59, 0]
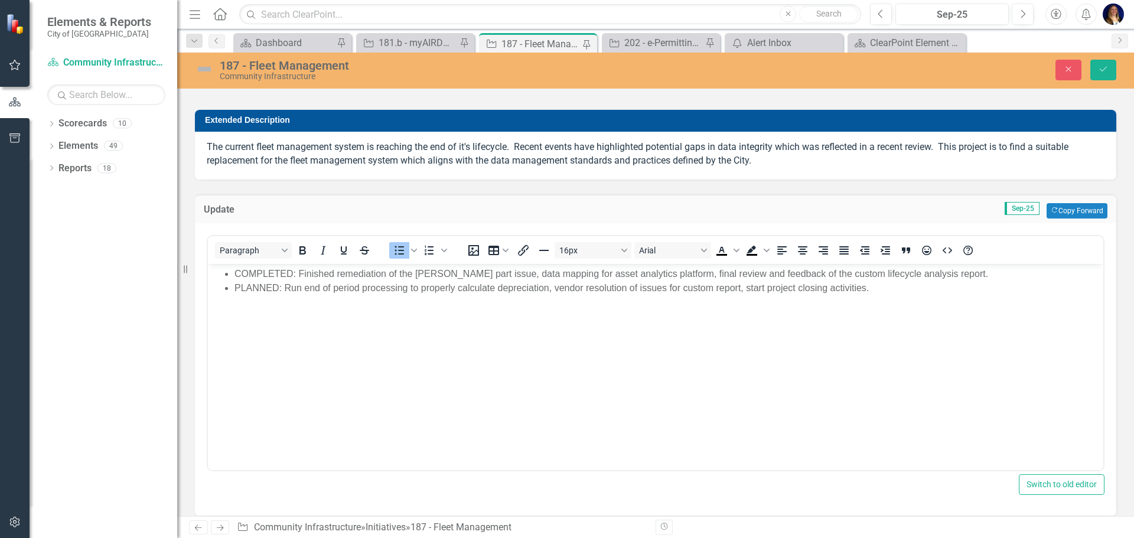
click at [208, 68] on img at bounding box center [204, 69] width 19 height 19
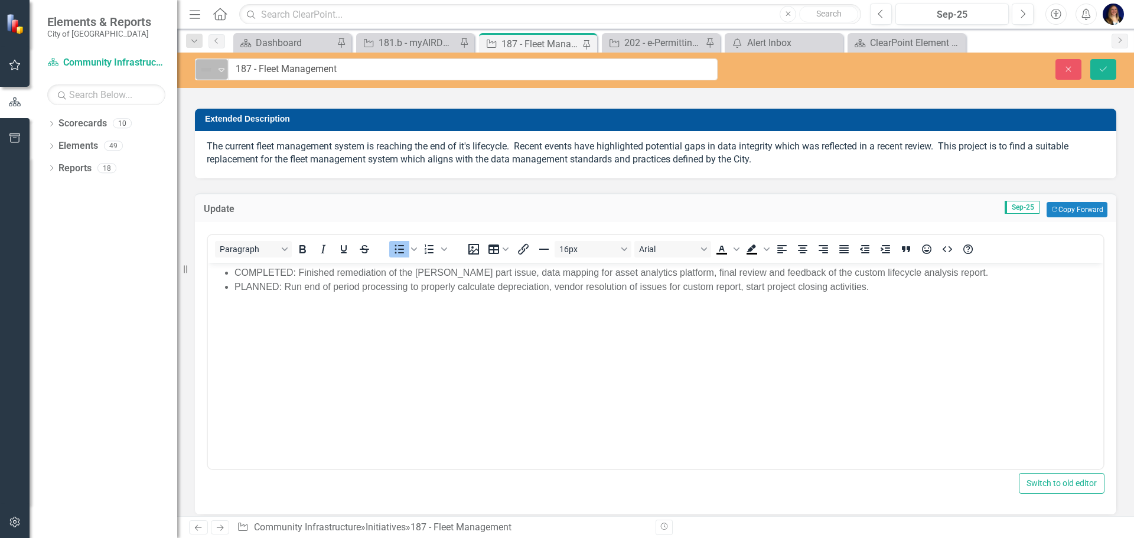
click at [209, 68] on img at bounding box center [206, 70] width 14 height 14
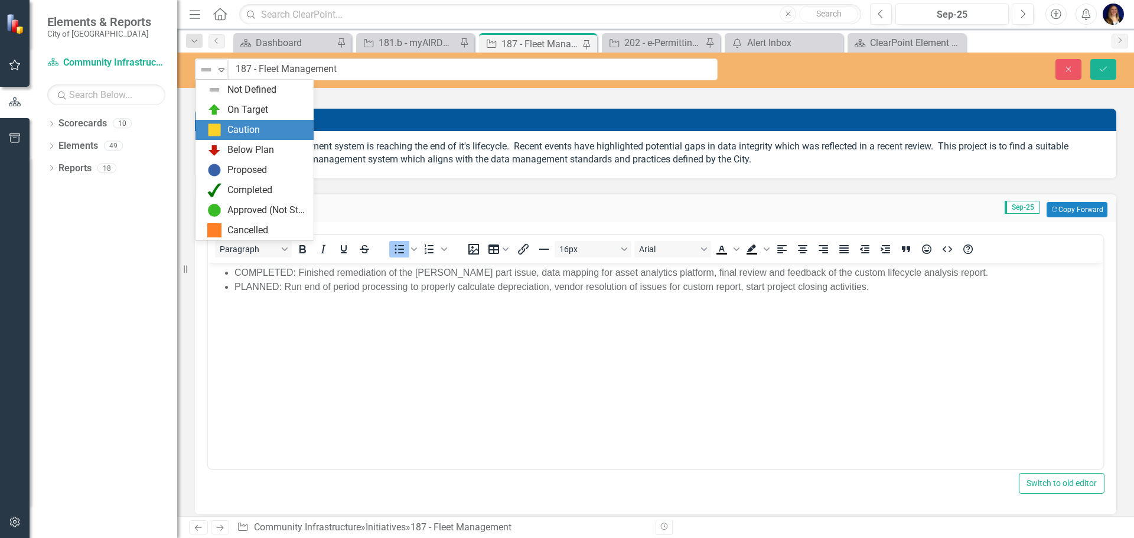
click at [220, 125] on img at bounding box center [214, 130] width 14 height 14
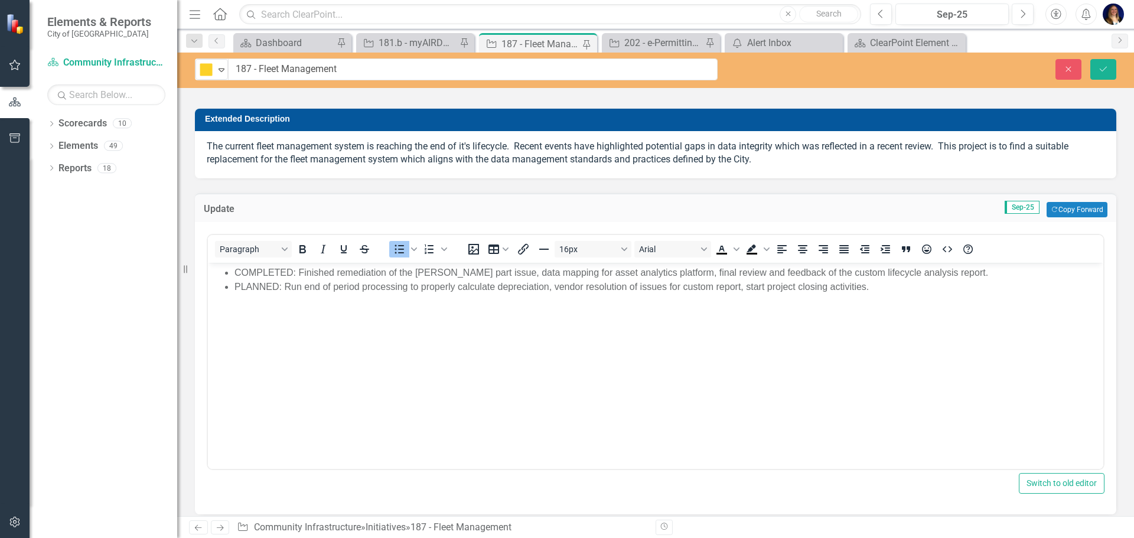
click at [524, 201] on div "Update Sep-25 Copy Forward Copy Forward" at bounding box center [655, 207] width 921 height 29
click at [217, 70] on icon "Expand" at bounding box center [222, 69] width 12 height 9
click at [543, 204] on td "Sep-25 Copy Forward Copy Forward" at bounding box center [759, 209] width 696 height 15
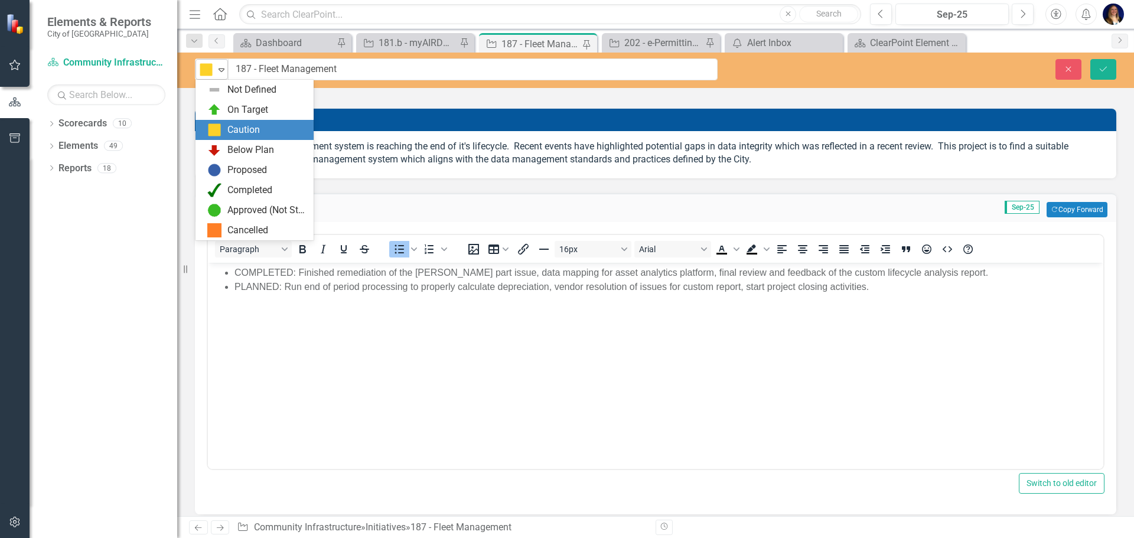
click at [226, 74] on icon "Expand" at bounding box center [222, 69] width 12 height 9
click at [223, 118] on div "On Target" at bounding box center [254, 110] width 118 height 20
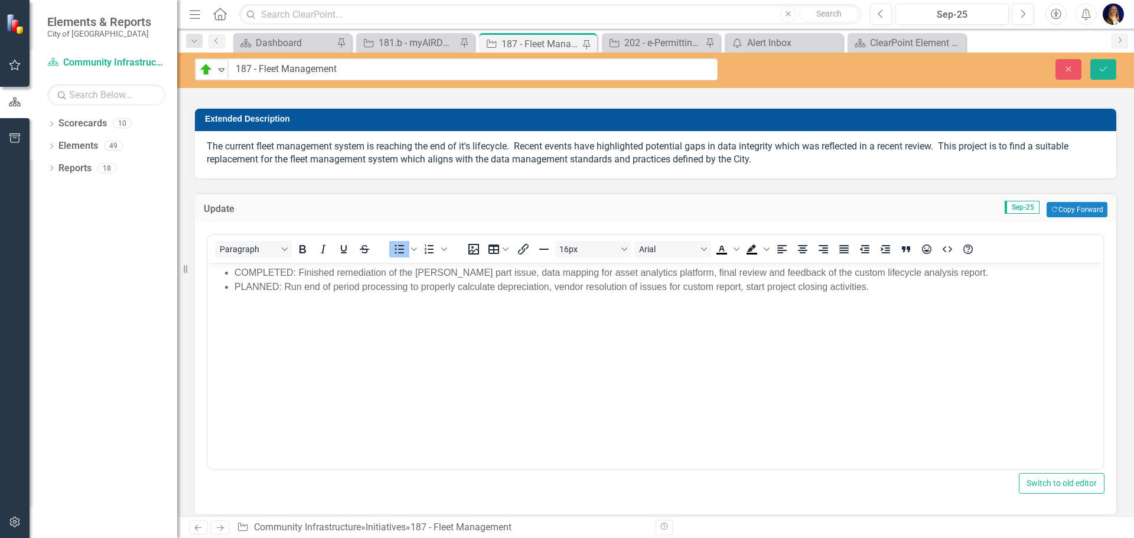
click at [637, 218] on div "Update Sep-25 Copy Forward Copy Forward" at bounding box center [655, 207] width 921 height 29
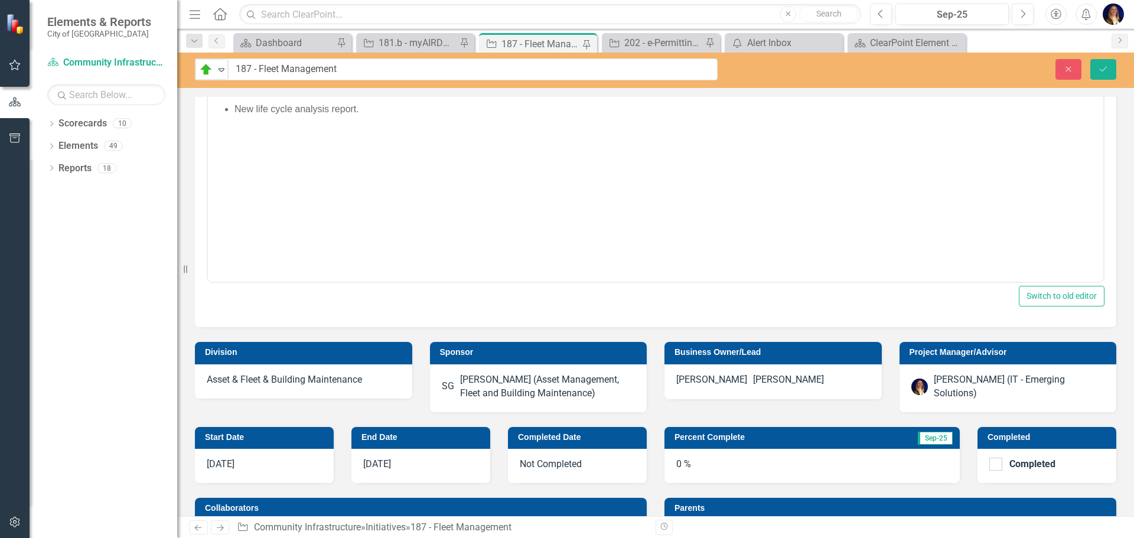
scroll to position [709, 0]
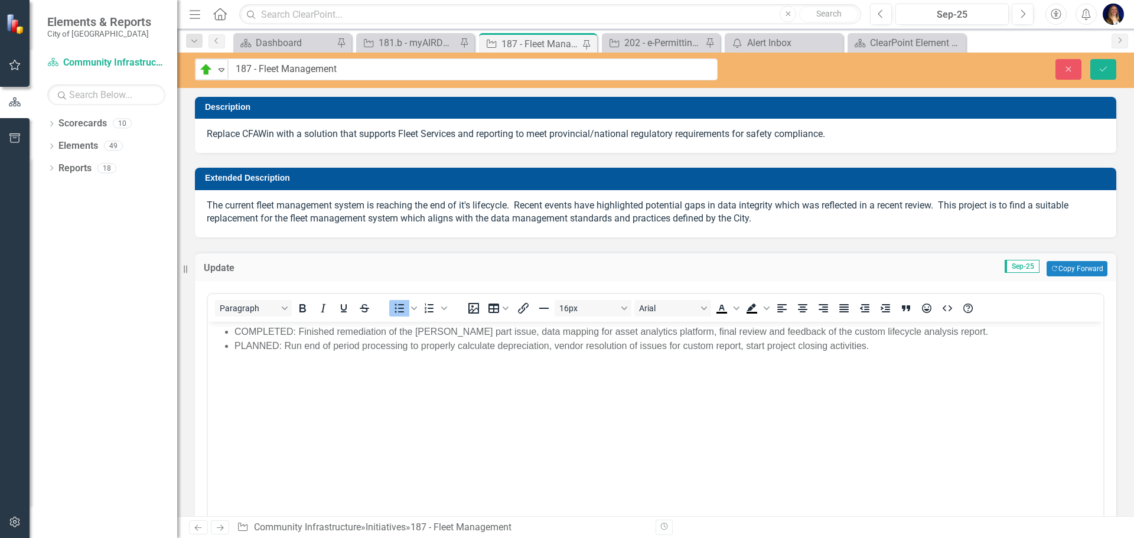
scroll to position [709, 0]
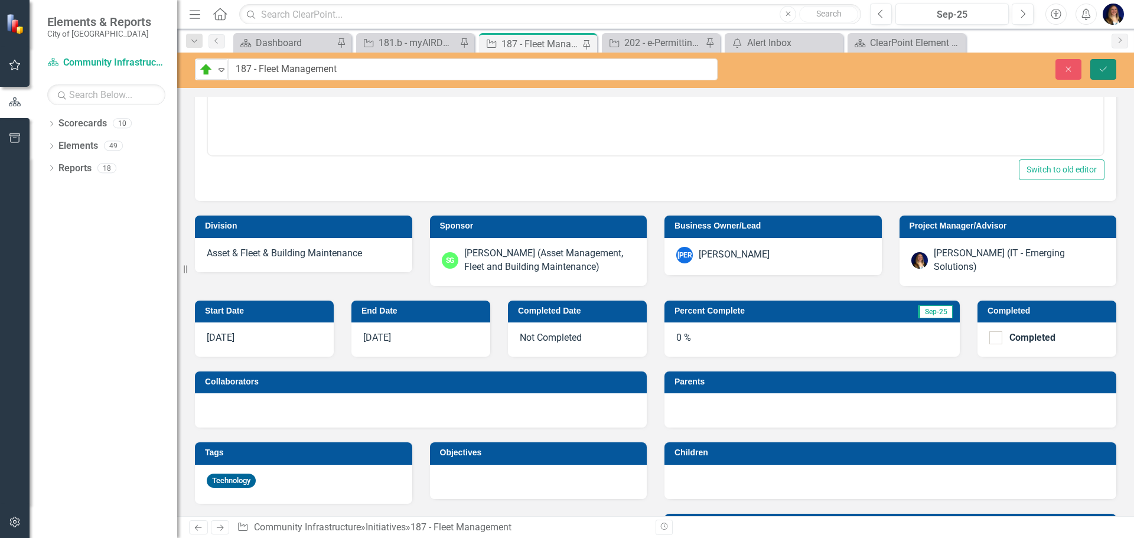
click at [1110, 70] on button "Save" at bounding box center [1103, 69] width 26 height 21
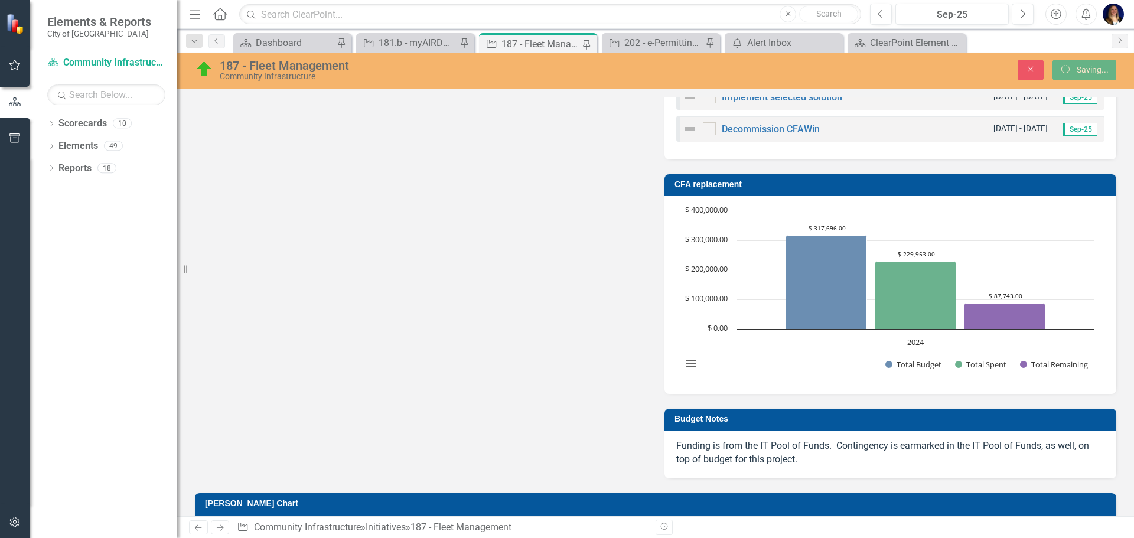
scroll to position [455, 0]
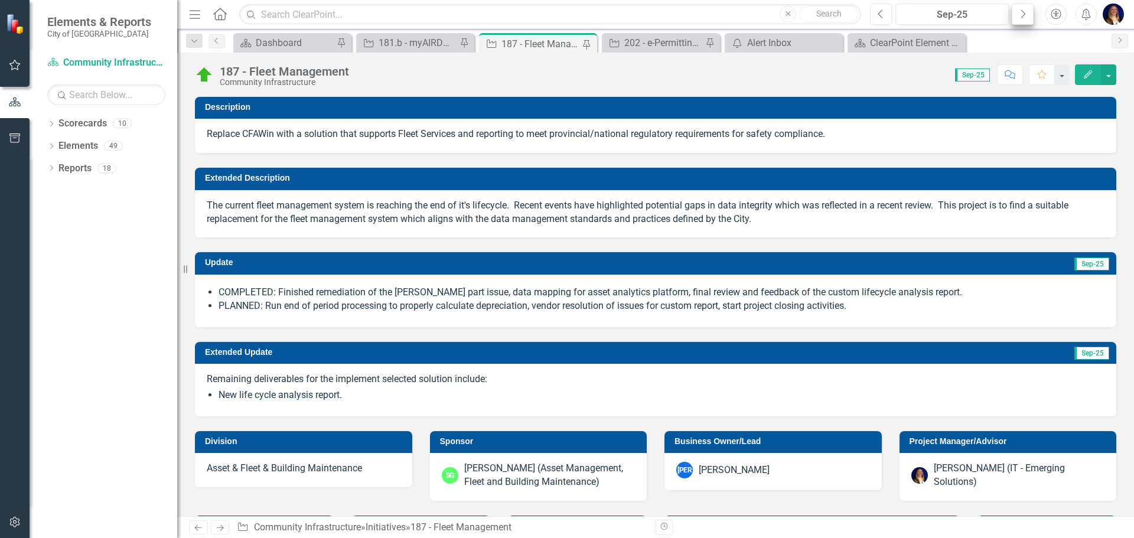
checkbox input "true"
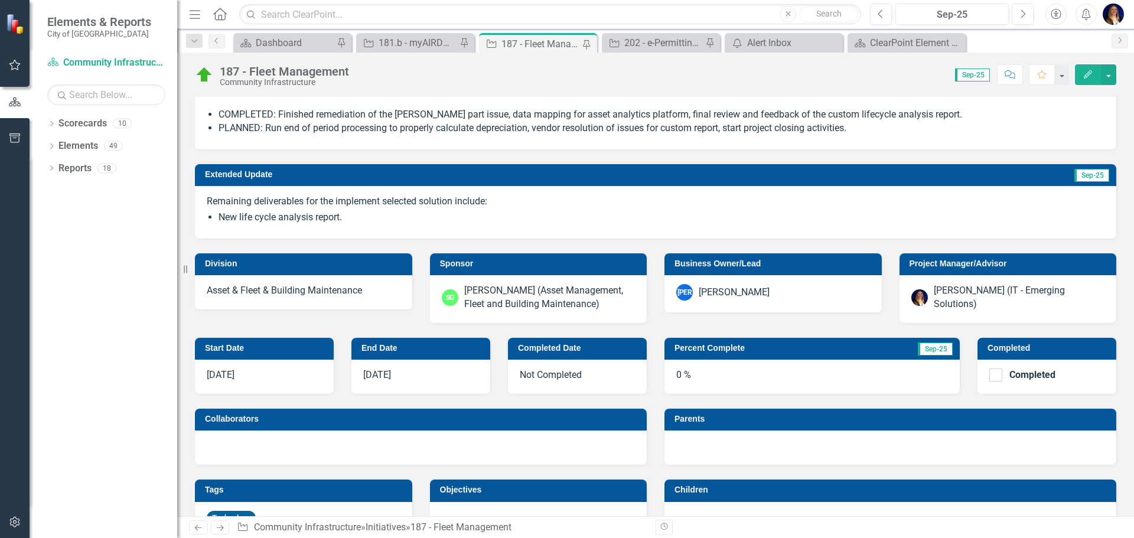
scroll to position [237, 0]
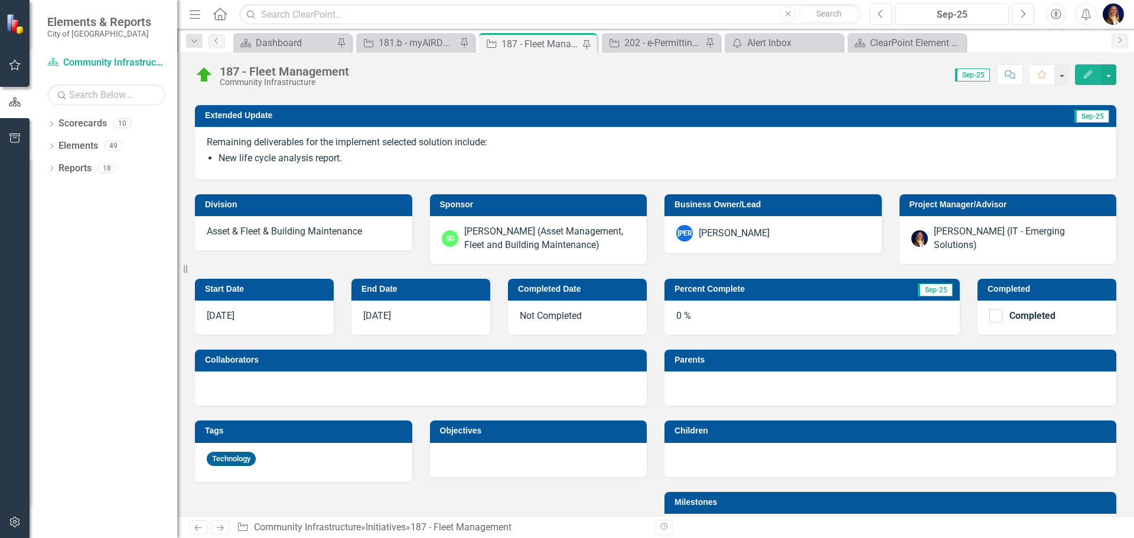
click at [815, 295] on td "Percent Complete" at bounding box center [766, 291] width 185 height 18
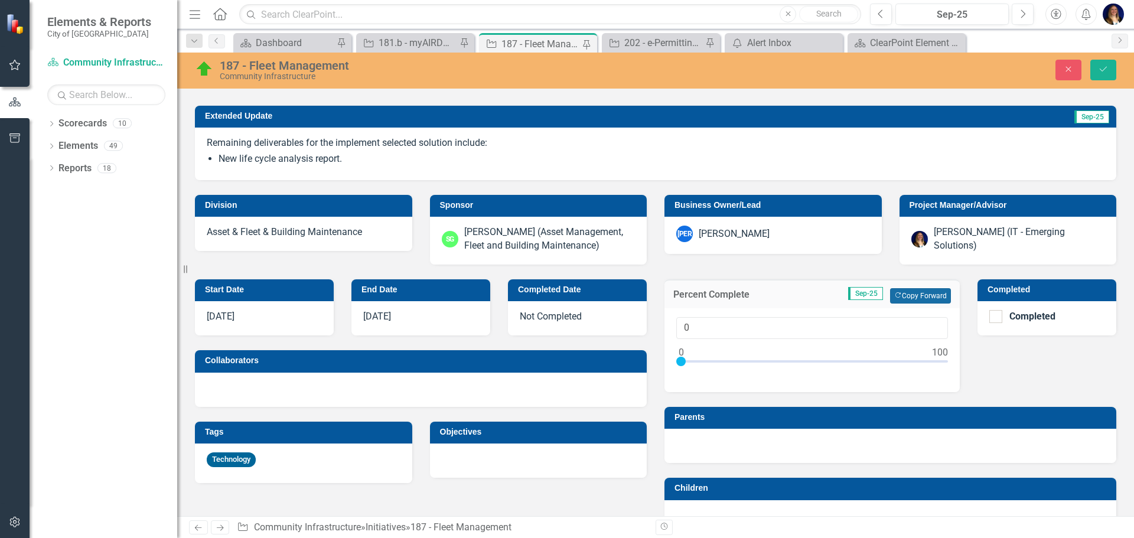
click at [921, 296] on button "Copy Forward Copy Forward" at bounding box center [920, 295] width 61 height 15
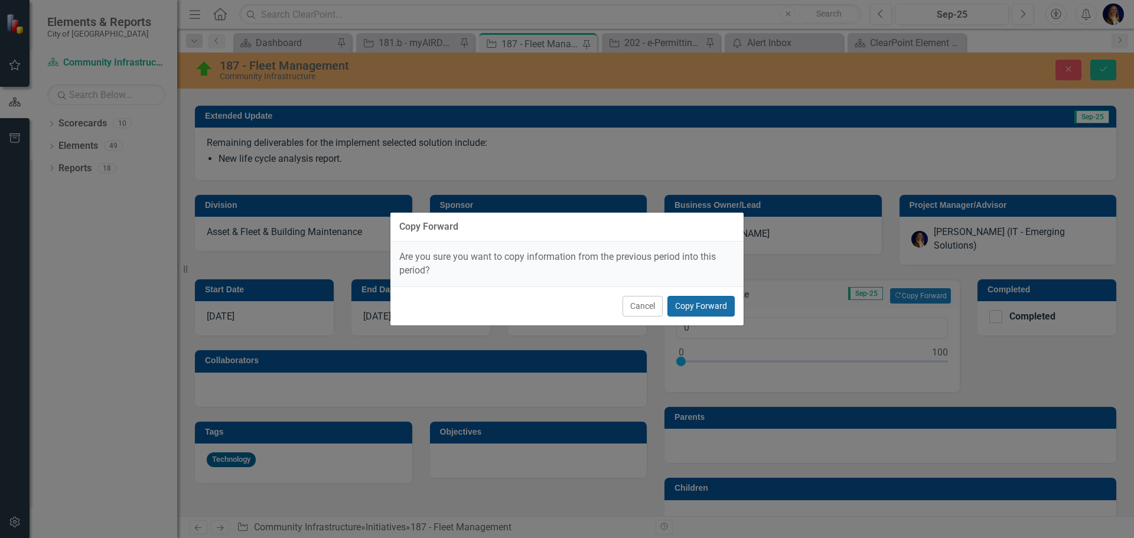
click at [718, 310] on button "Copy Forward" at bounding box center [700, 306] width 67 height 21
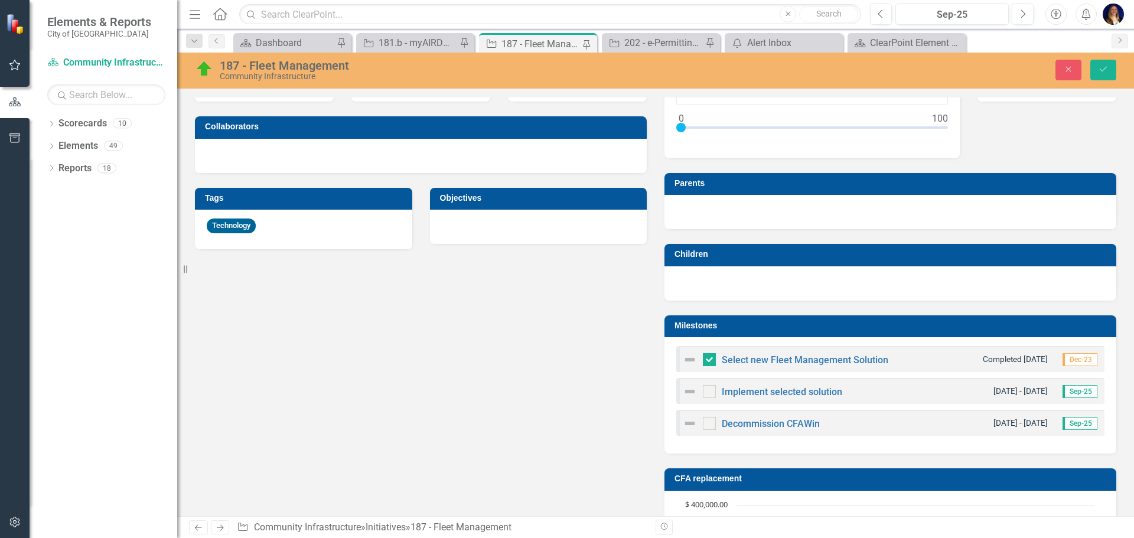
scroll to position [296, 0]
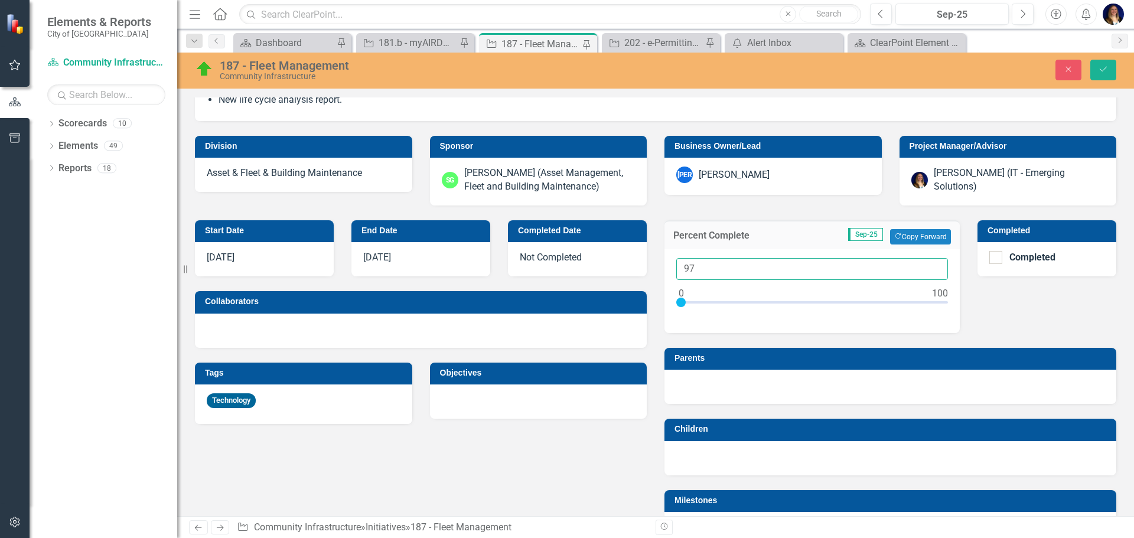
drag, startPoint x: 761, startPoint y: 269, endPoint x: 536, endPoint y: 285, distance: 226.2
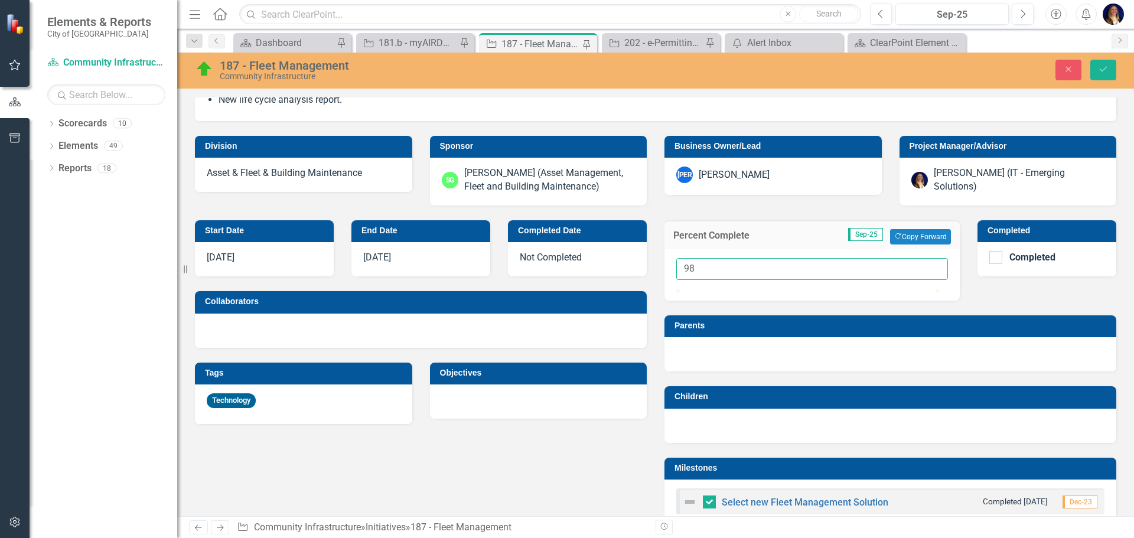
type input "98"
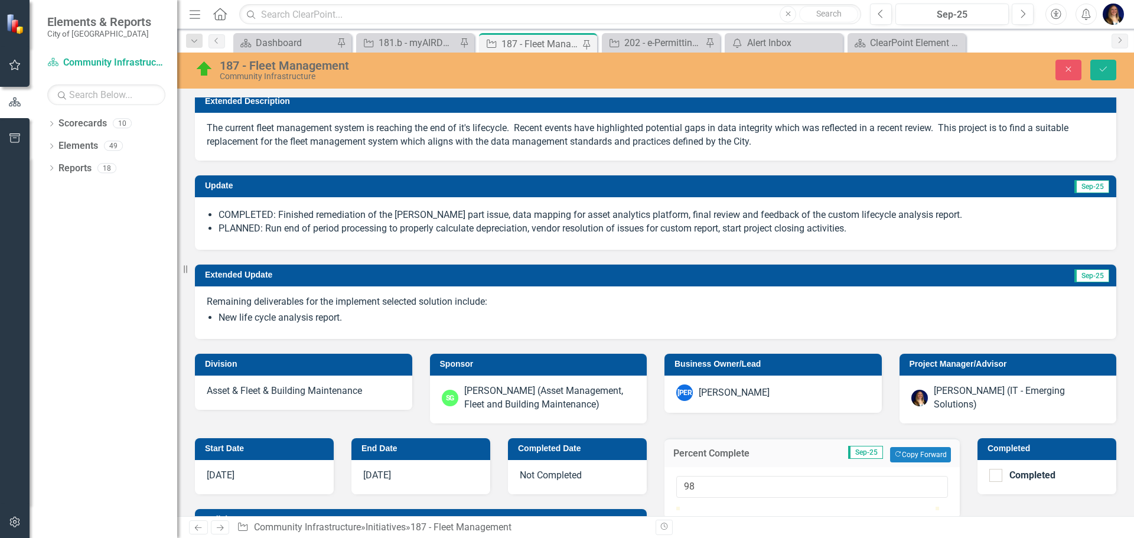
scroll to position [60, 0]
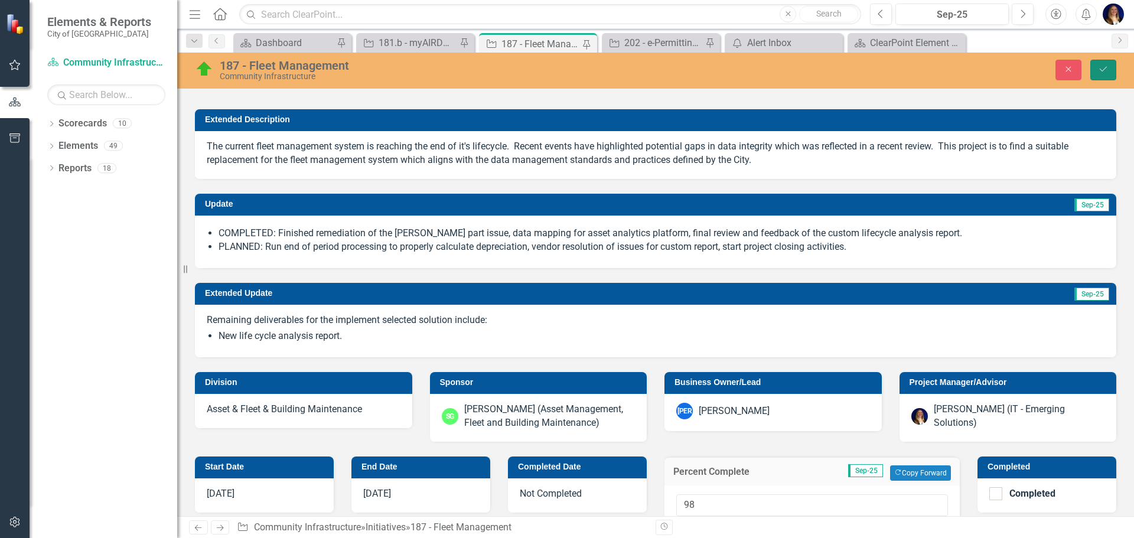
drag, startPoint x: 1109, startPoint y: 67, endPoint x: 1093, endPoint y: 263, distance: 196.8
click at [1109, 67] on button "Save" at bounding box center [1103, 70] width 26 height 21
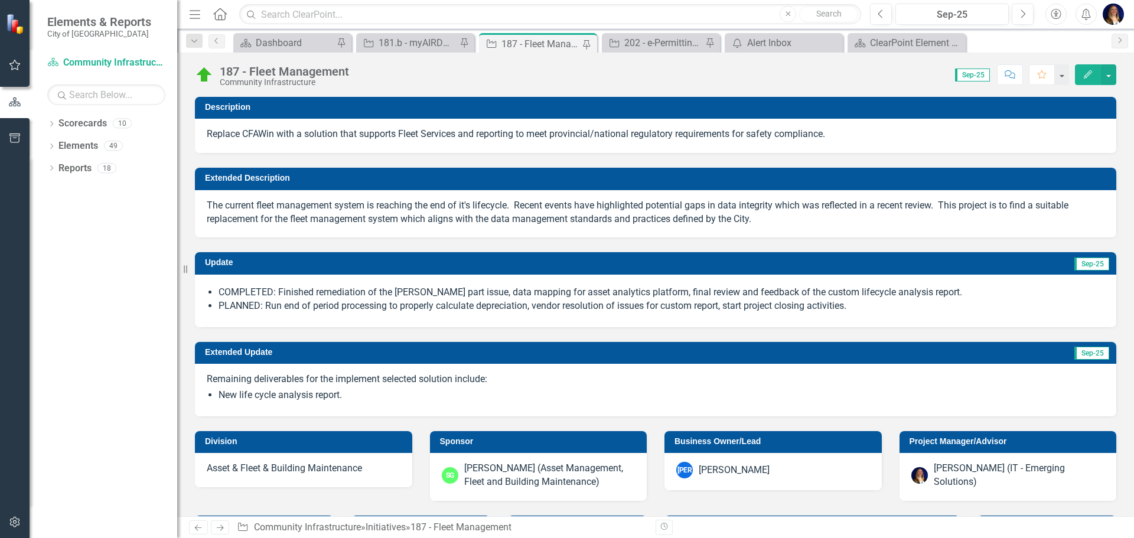
checkbox input "true"
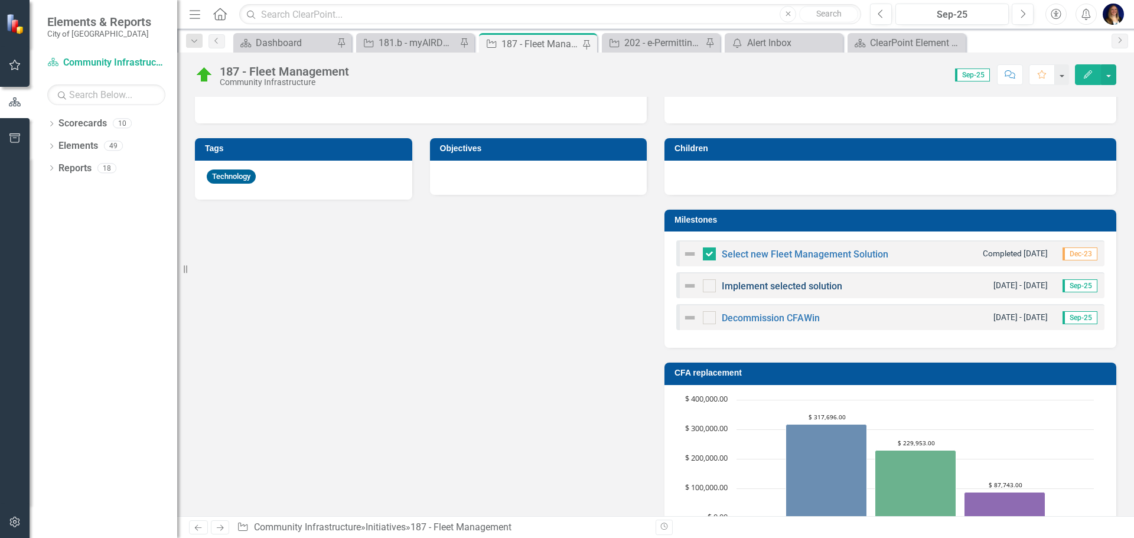
scroll to position [532, 0]
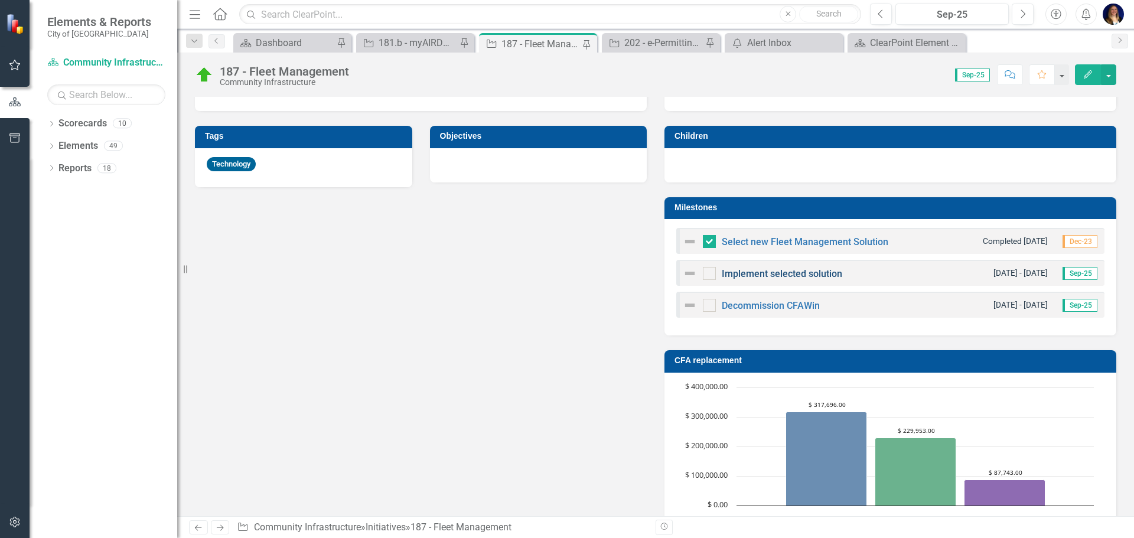
click at [765, 272] on link "Implement selected solution" at bounding box center [782, 273] width 120 height 11
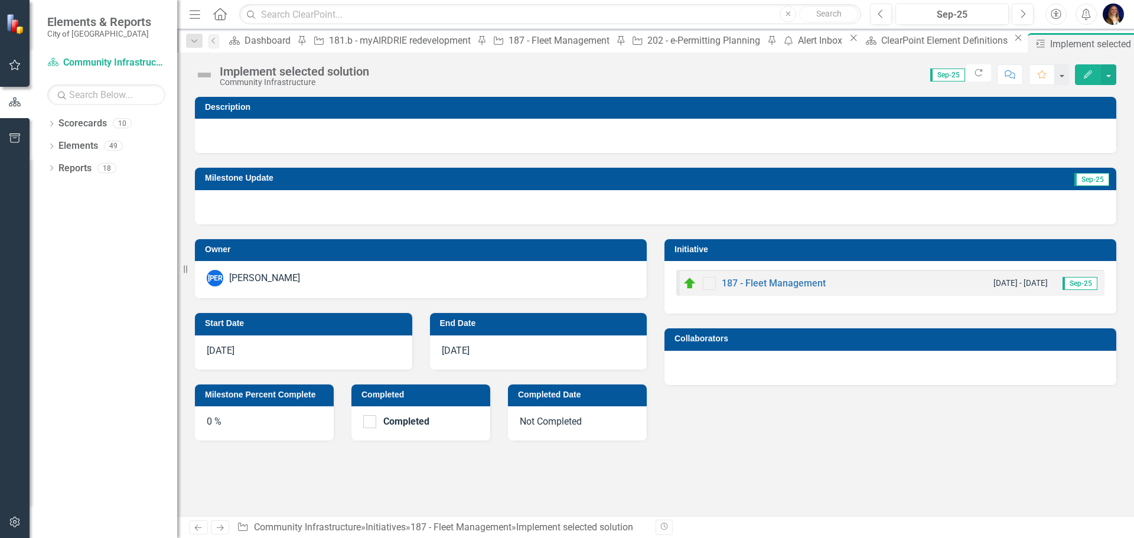
click at [557, 325] on h3 "End Date" at bounding box center [540, 323] width 201 height 9
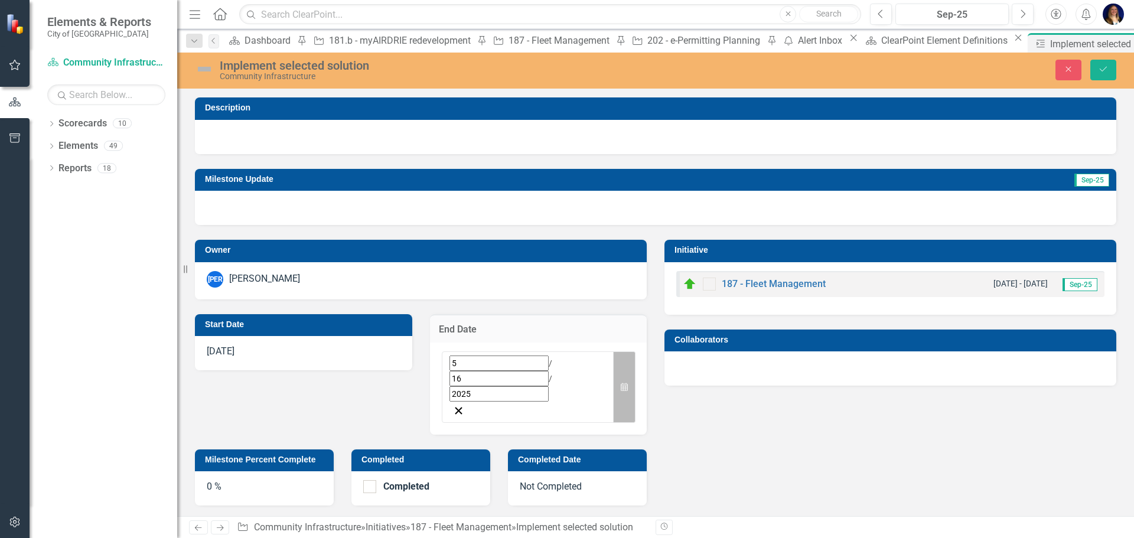
click at [622, 383] on icon "Calendar" at bounding box center [624, 387] width 7 height 8
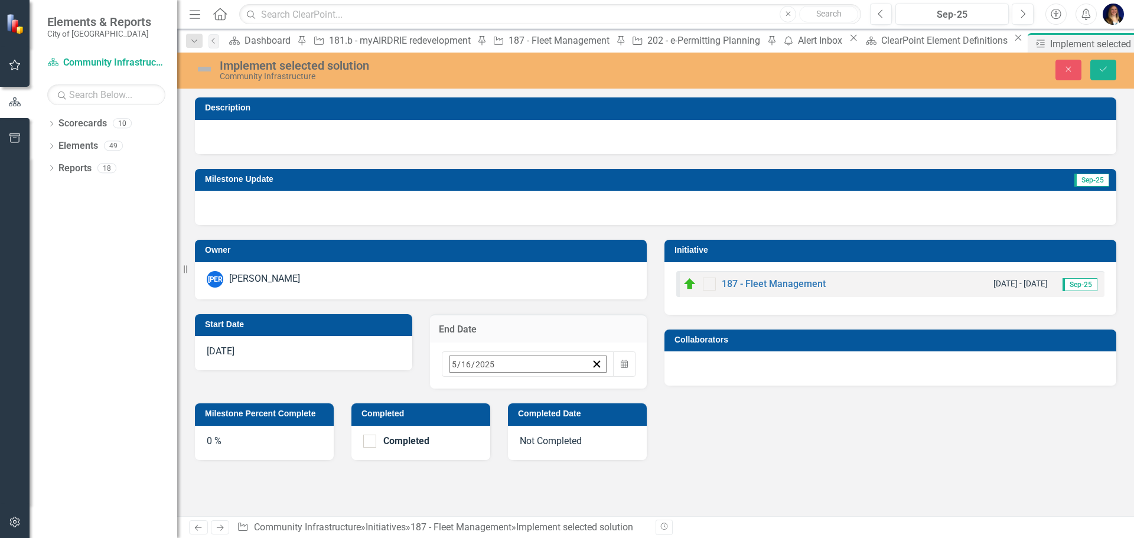
click at [596, 390] on button "›" at bounding box center [609, 390] width 26 height 26
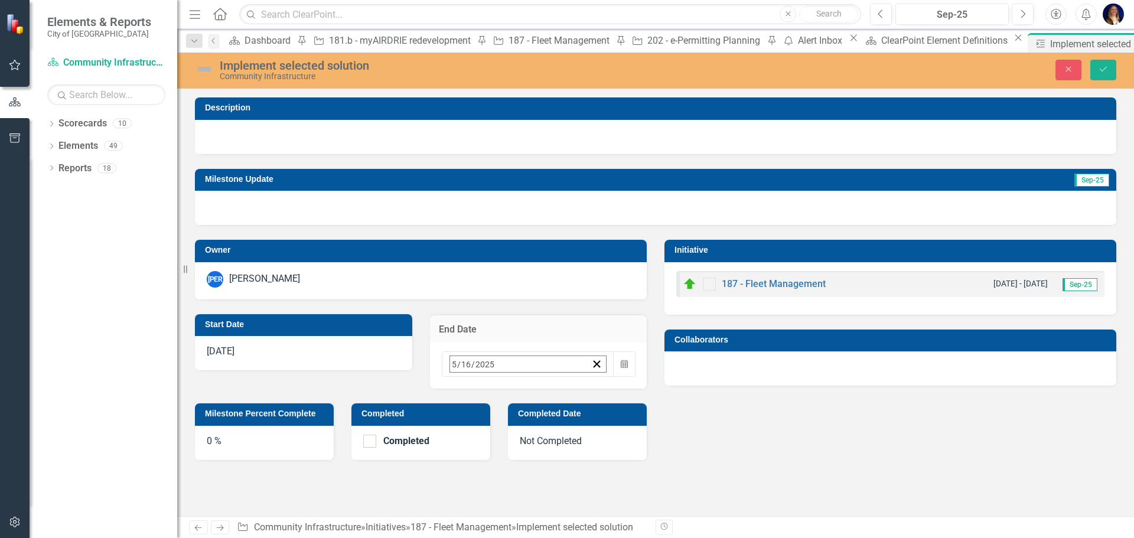
click at [599, 517] on abbr "31" at bounding box center [603, 521] width 9 height 9
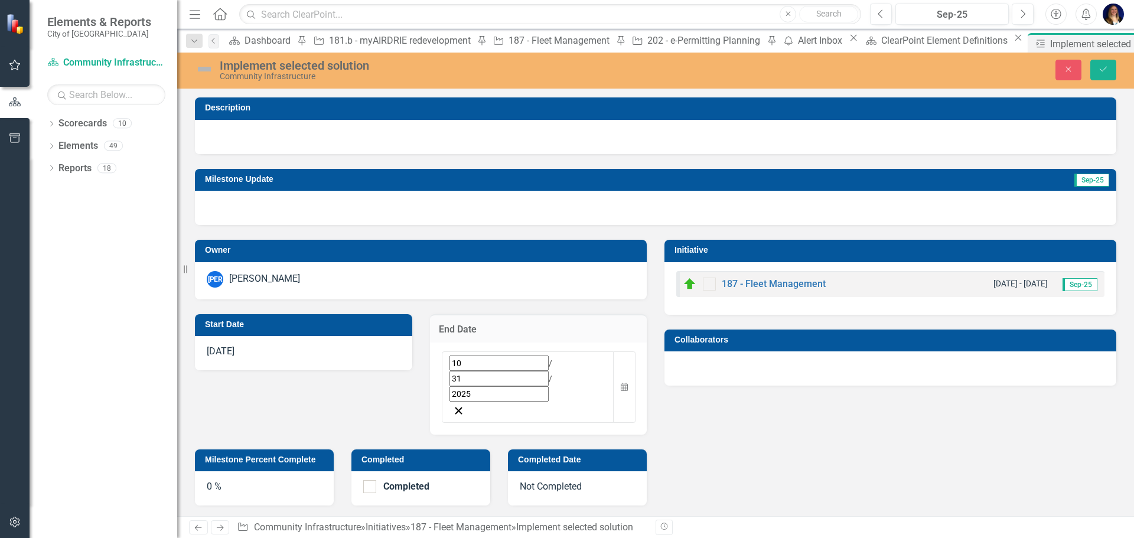
click at [757, 420] on div "Owner JA John Adams Start Date 2/12/24 End Date 10 / 31 / 2025 Calendar Milesto…" at bounding box center [655, 365] width 939 height 281
click at [1112, 74] on button "Save" at bounding box center [1103, 70] width 26 height 21
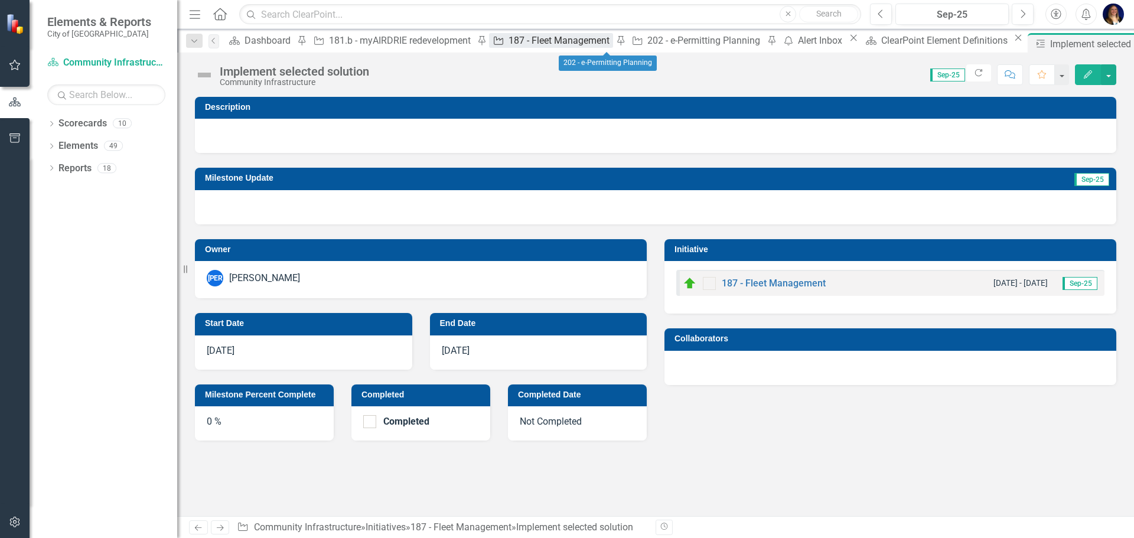
click at [508, 48] on div "187 - Fleet Management" at bounding box center [560, 40] width 105 height 15
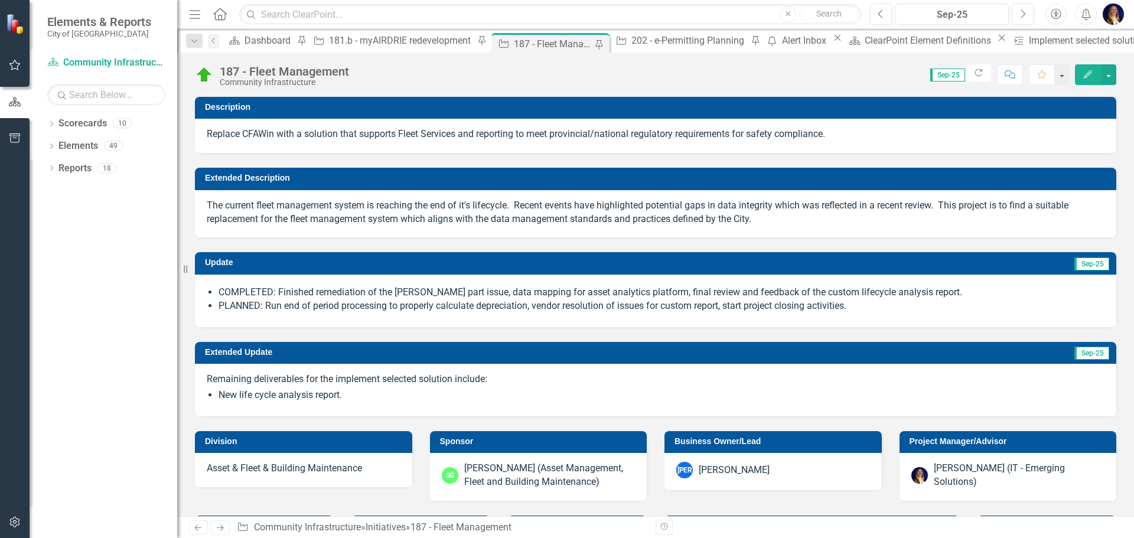
checkbox input "true"
click at [1091, 15] on icon "Alerts" at bounding box center [1086, 14] width 12 height 12
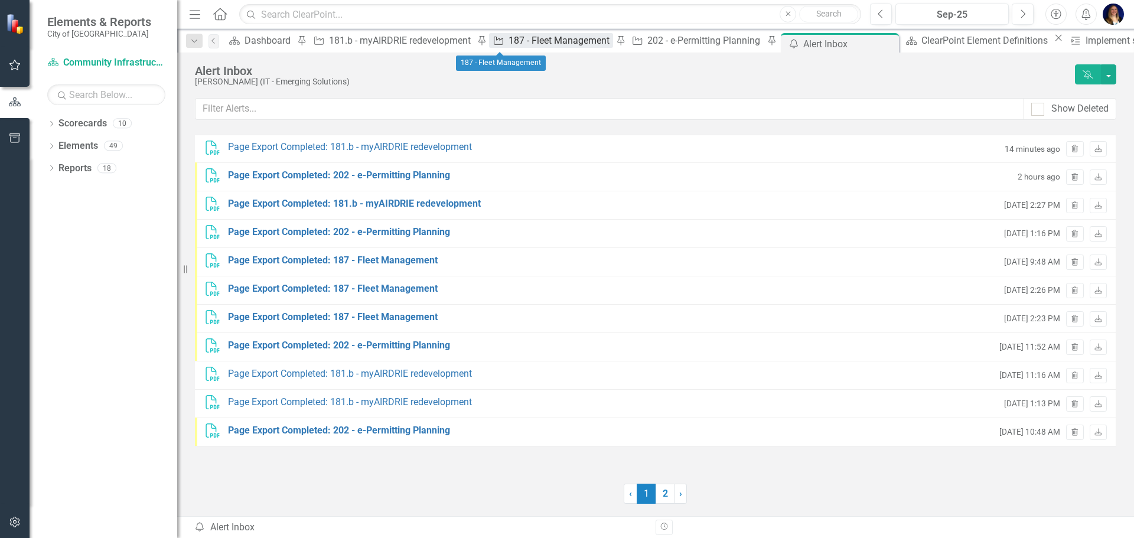
click at [508, 43] on div "187 - Fleet Management" at bounding box center [560, 40] width 105 height 15
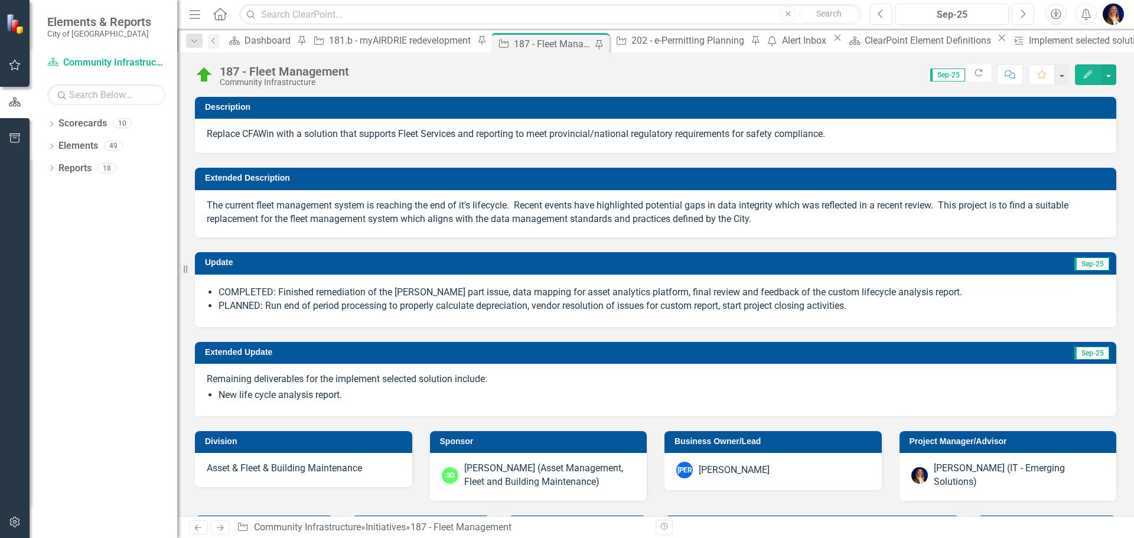
click at [1117, 74] on div "187 - Fleet Management Community Infrastructure Score: N/A Sep-25 Completed Ref…" at bounding box center [655, 70] width 957 height 35
click at [1113, 81] on button "button" at bounding box center [1108, 74] width 15 height 21
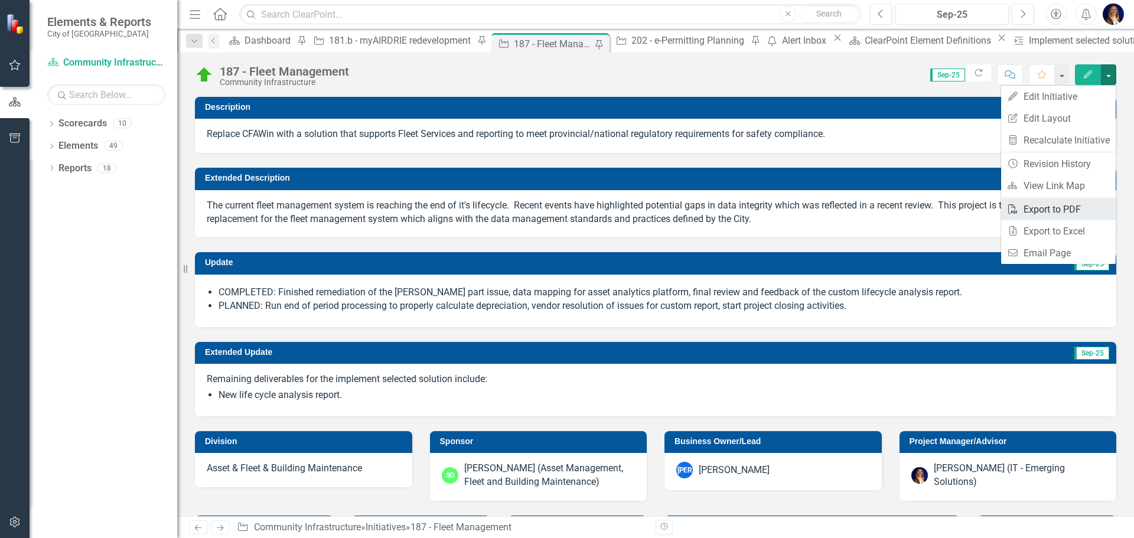
click at [1071, 213] on link "PDF Export to PDF" at bounding box center [1058, 209] width 115 height 22
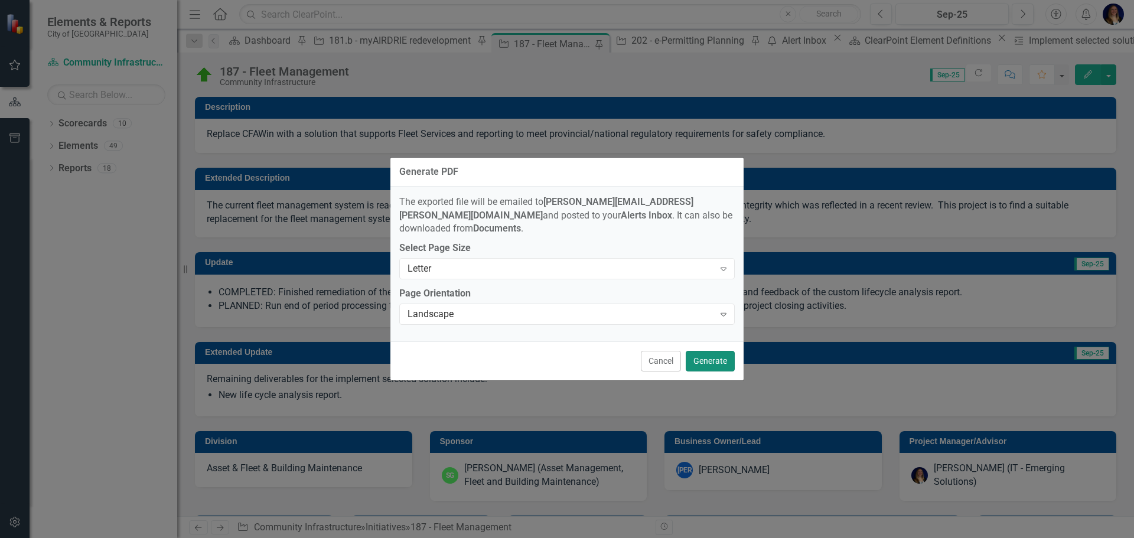
click at [714, 354] on button "Generate" at bounding box center [710, 361] width 49 height 21
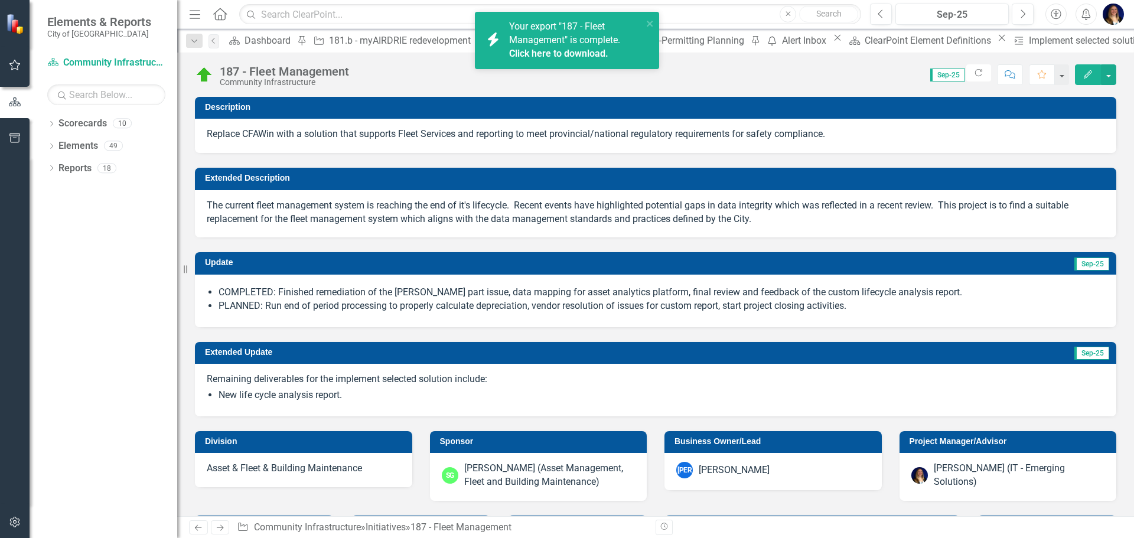
drag, startPoint x: 583, startPoint y: 46, endPoint x: 419, endPoint y: 58, distance: 164.6
click at [583, 46] on div "Your export "187 - Fleet Management" is complete. Click here to download." at bounding box center [575, 40] width 133 height 41
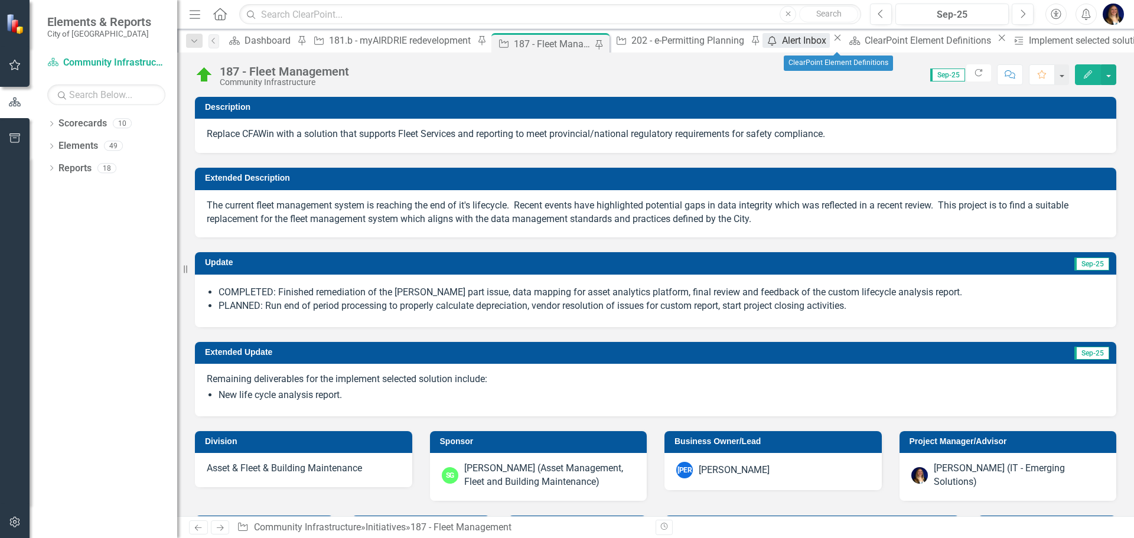
click at [782, 43] on div "Alert Inbox" at bounding box center [806, 40] width 48 height 15
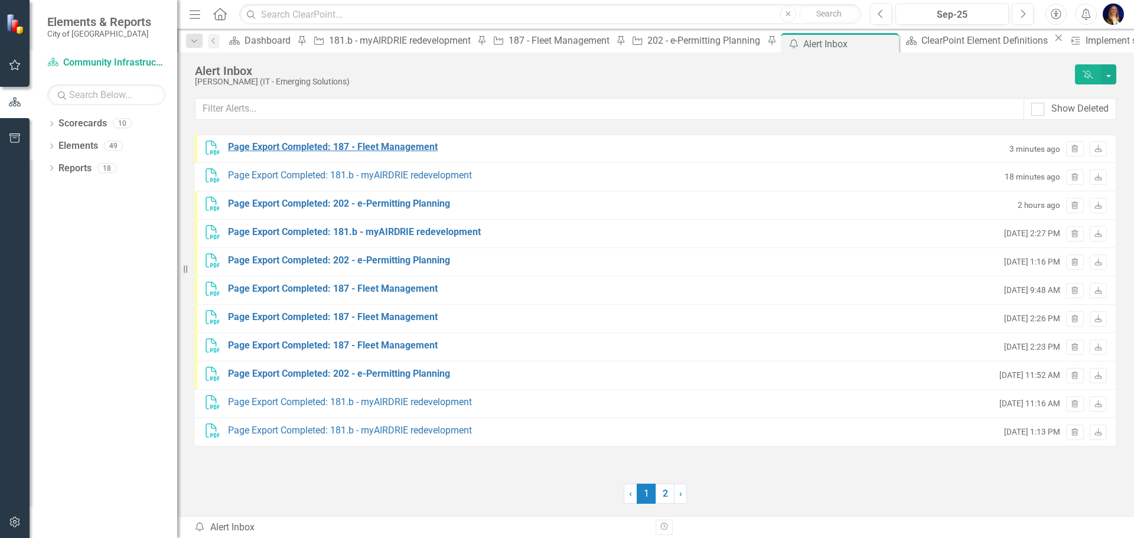
click at [376, 150] on div "Page Export Completed: 187 - Fleet Management" at bounding box center [333, 148] width 210 height 14
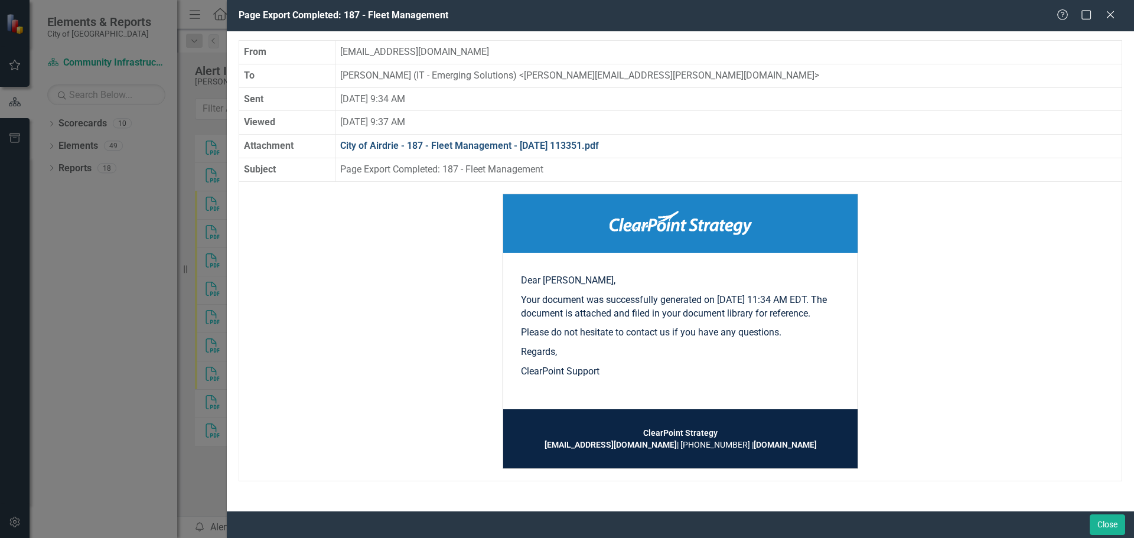
click at [575, 145] on link "City of Airdrie - 187 - Fleet Management - 2025-09-29 113351.pdf" at bounding box center [469, 145] width 259 height 11
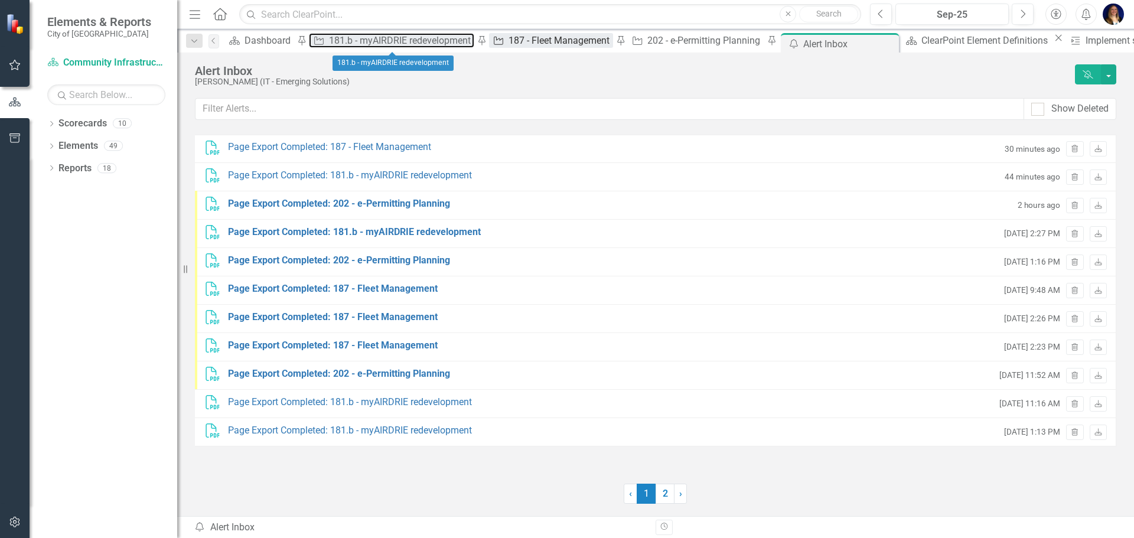
drag, startPoint x: 378, startPoint y: 43, endPoint x: 486, endPoint y: 49, distance: 108.2
click at [378, 43] on div "181.b - myAIRDRIE redevelopment" at bounding box center [401, 40] width 145 height 15
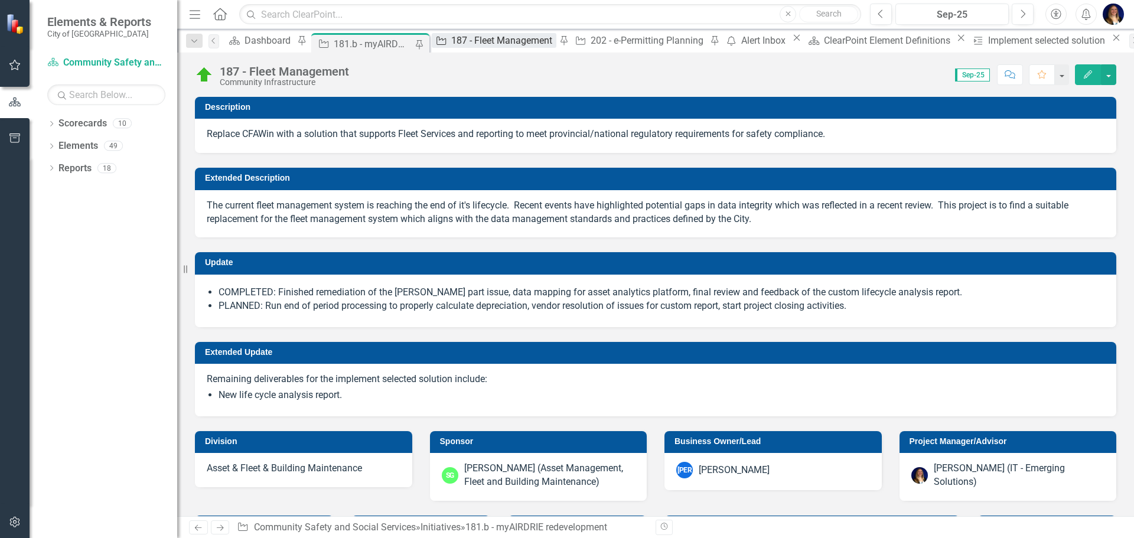
checkbox input "true"
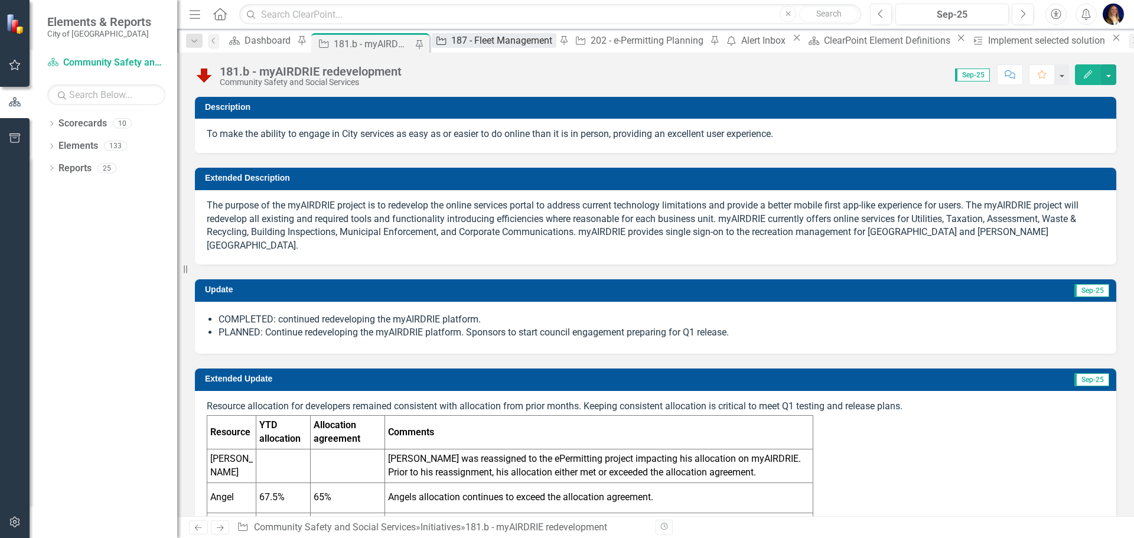
checkbox input "true"
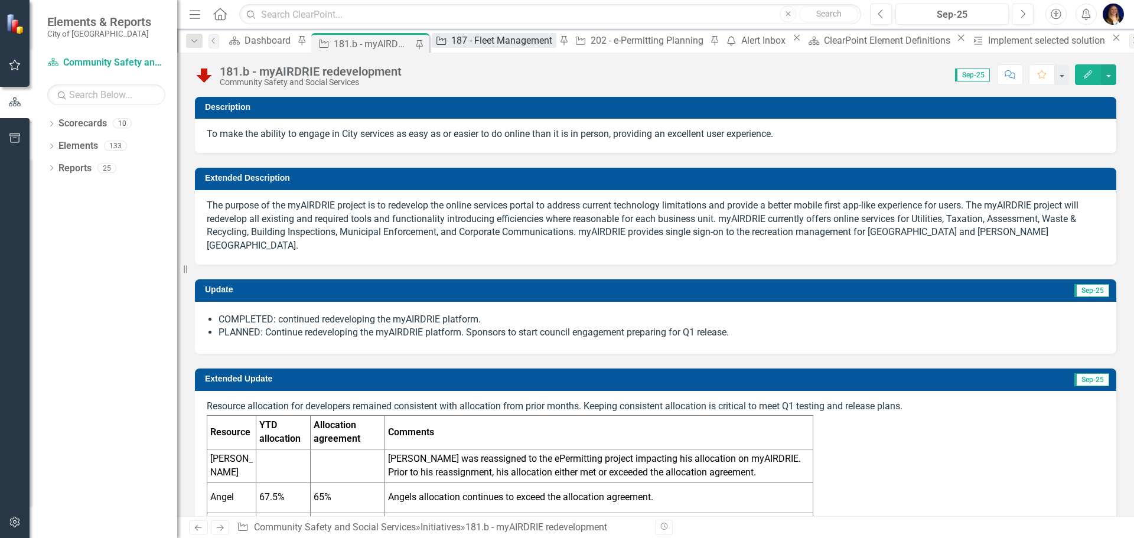
checkbox input "true"
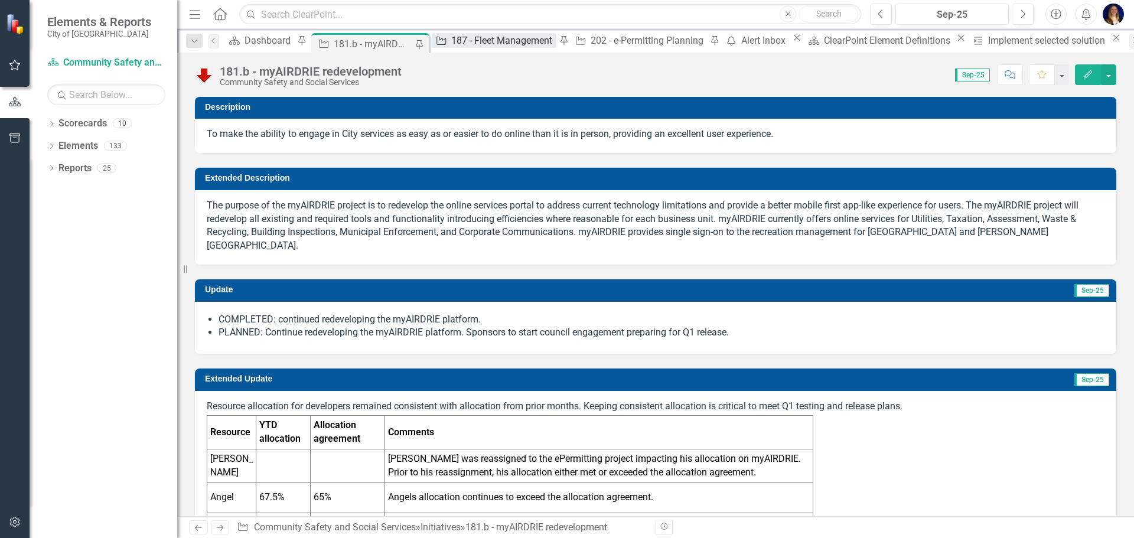
checkbox input "true"
drag, startPoint x: 494, startPoint y: 50, endPoint x: 615, endPoint y: 47, distance: 121.7
click at [494, 48] on div "187 - Fleet Management" at bounding box center [503, 40] width 105 height 15
